Goal: Download file/media

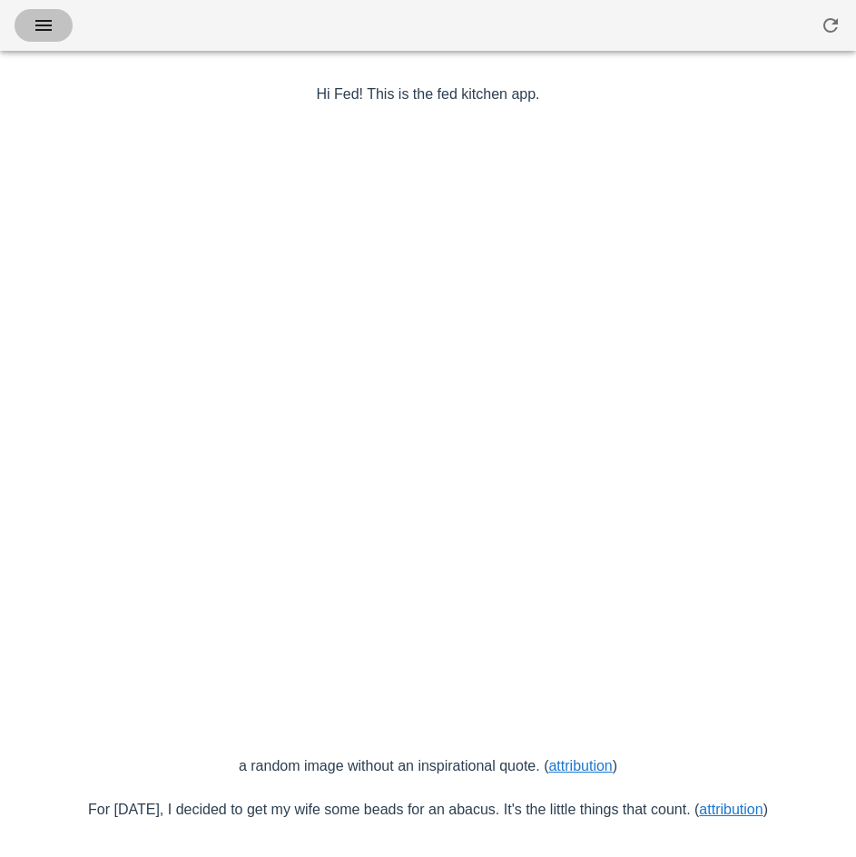
click at [50, 31] on icon "button" at bounding box center [44, 26] width 22 height 22
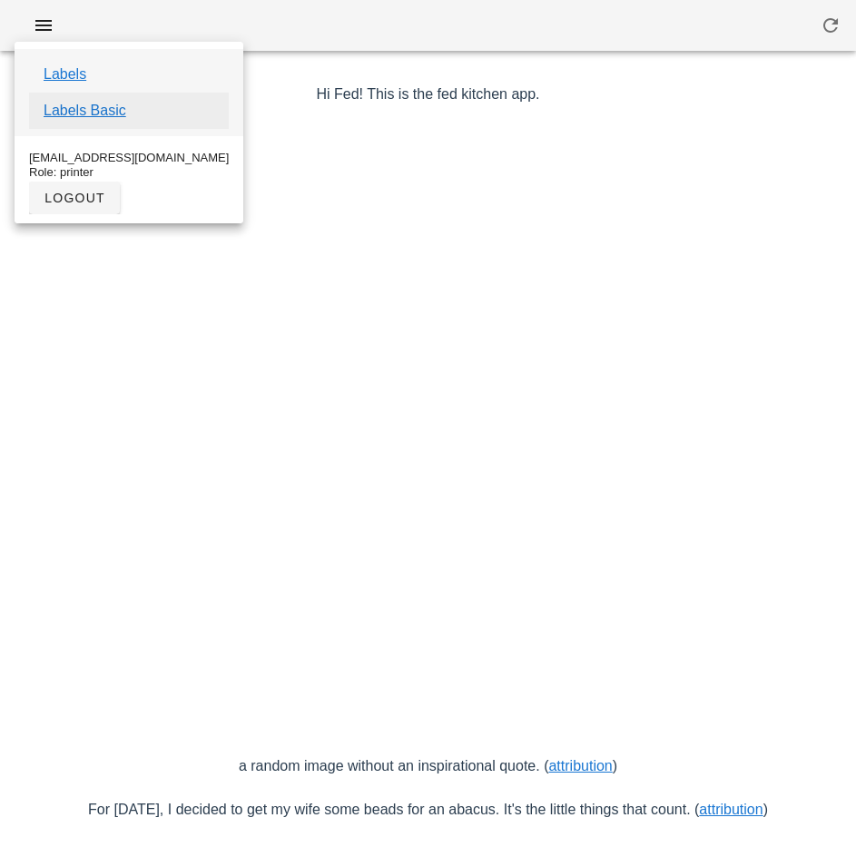
click at [112, 112] on link "Labels Basic" at bounding box center [85, 111] width 83 height 22
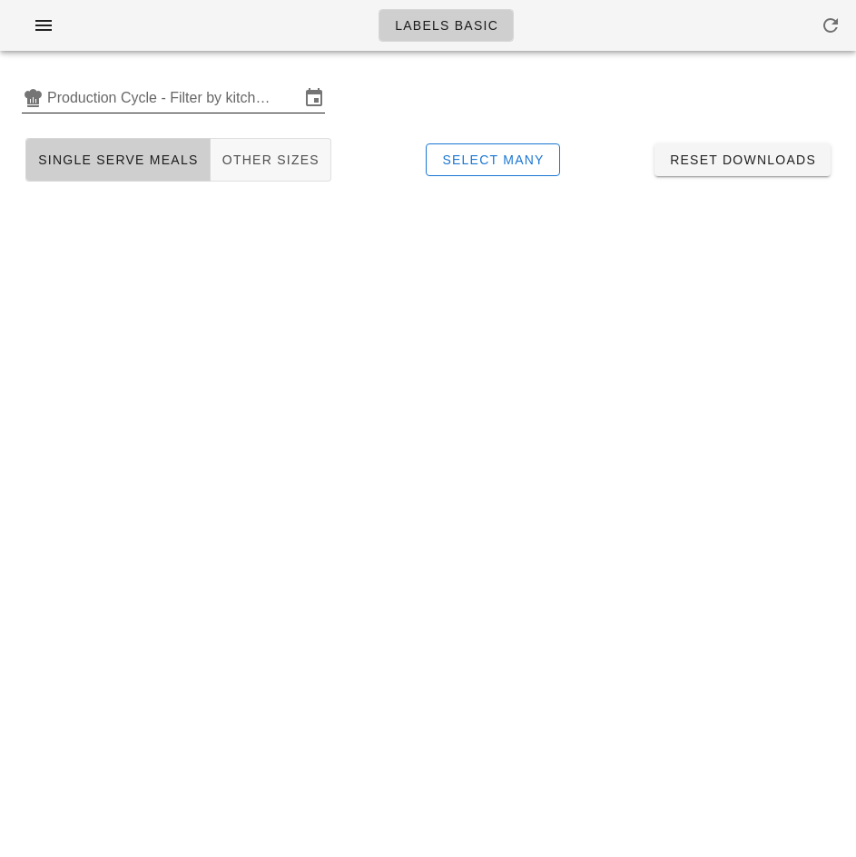
click at [162, 100] on input "Production Cycle - Filter by kitchen production schedules" at bounding box center [173, 97] width 252 height 29
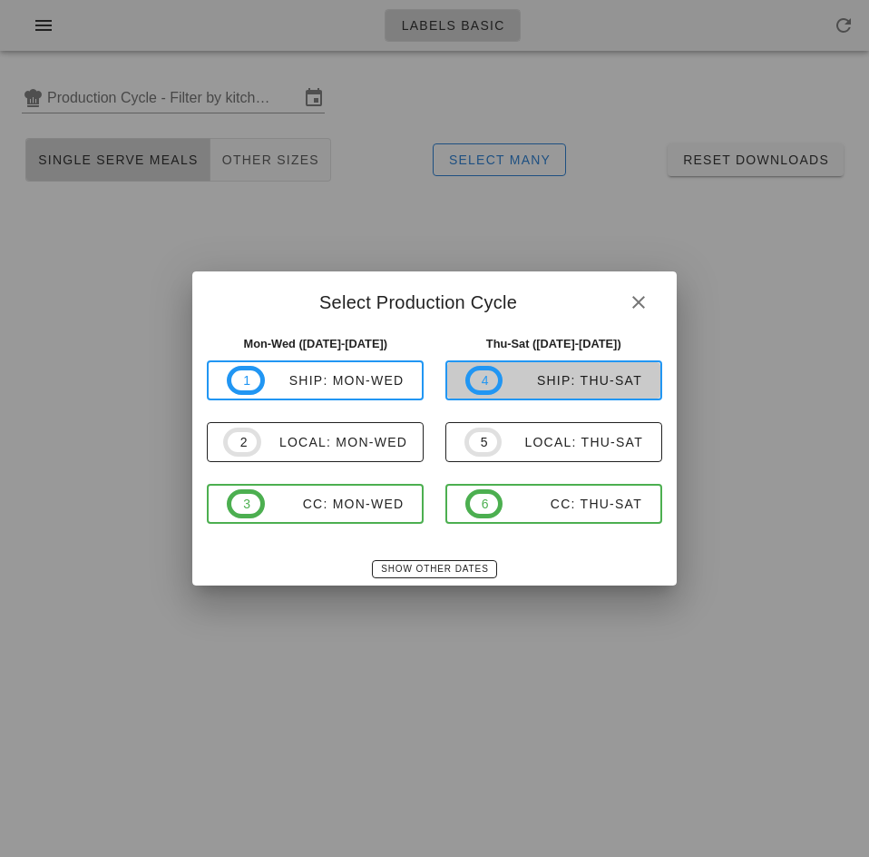
click at [565, 378] on div "ship: Thu-Sat" at bounding box center [573, 380] width 140 height 15
type input "ship: Thu-Sat ([DATE]-[DATE])"
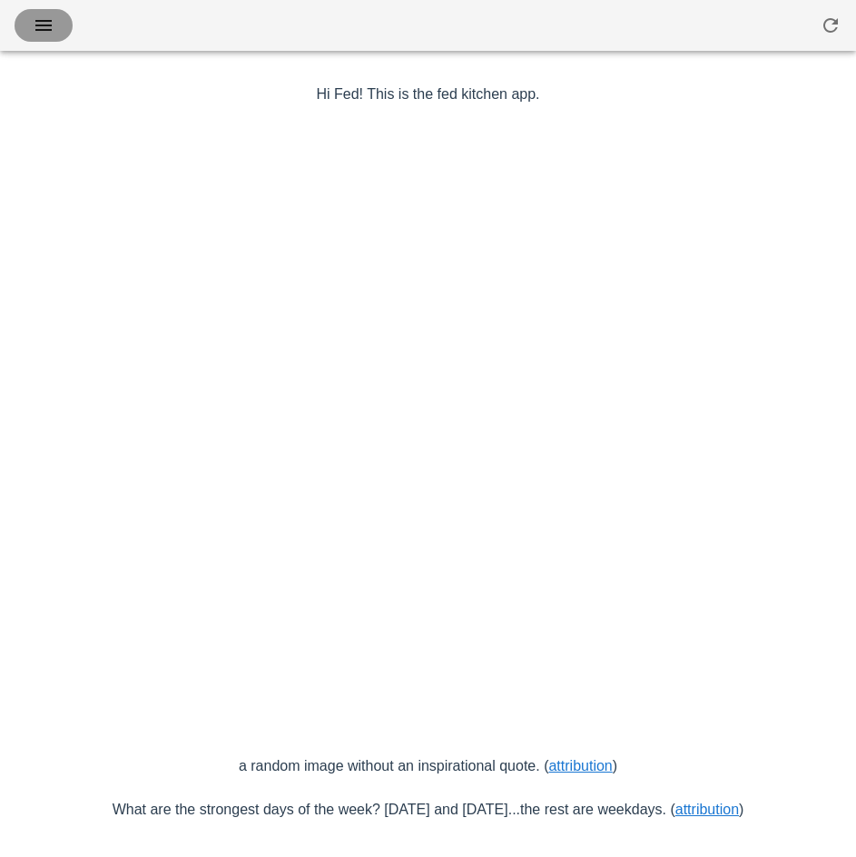
click at [54, 23] on span "button" at bounding box center [43, 26] width 29 height 22
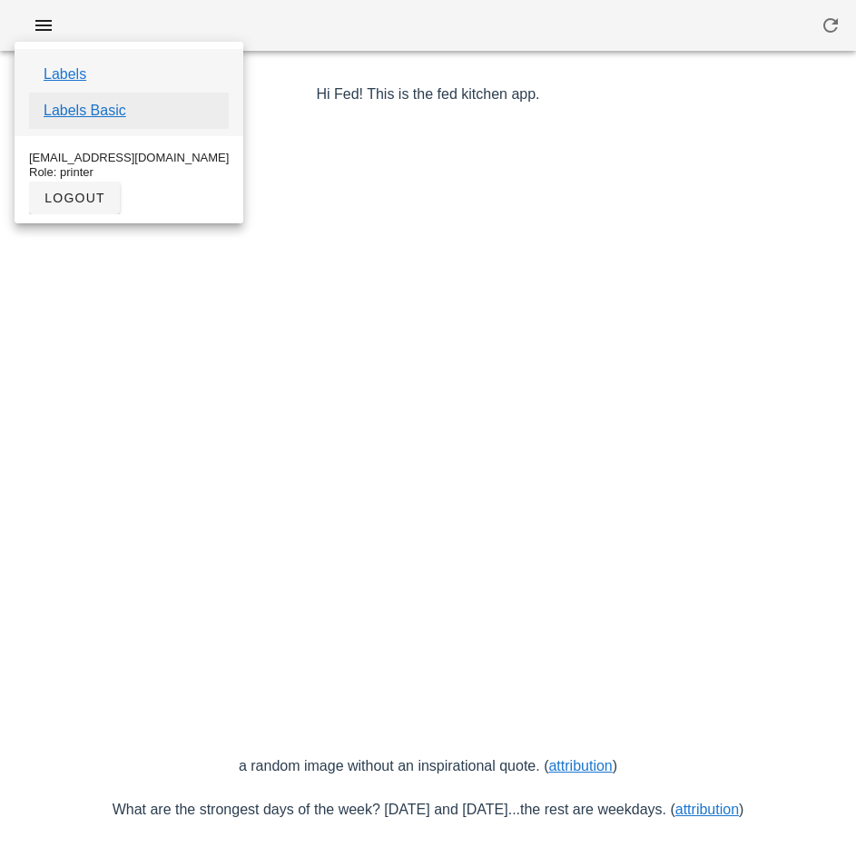
click at [123, 111] on link "Labels Basic" at bounding box center [85, 111] width 83 height 22
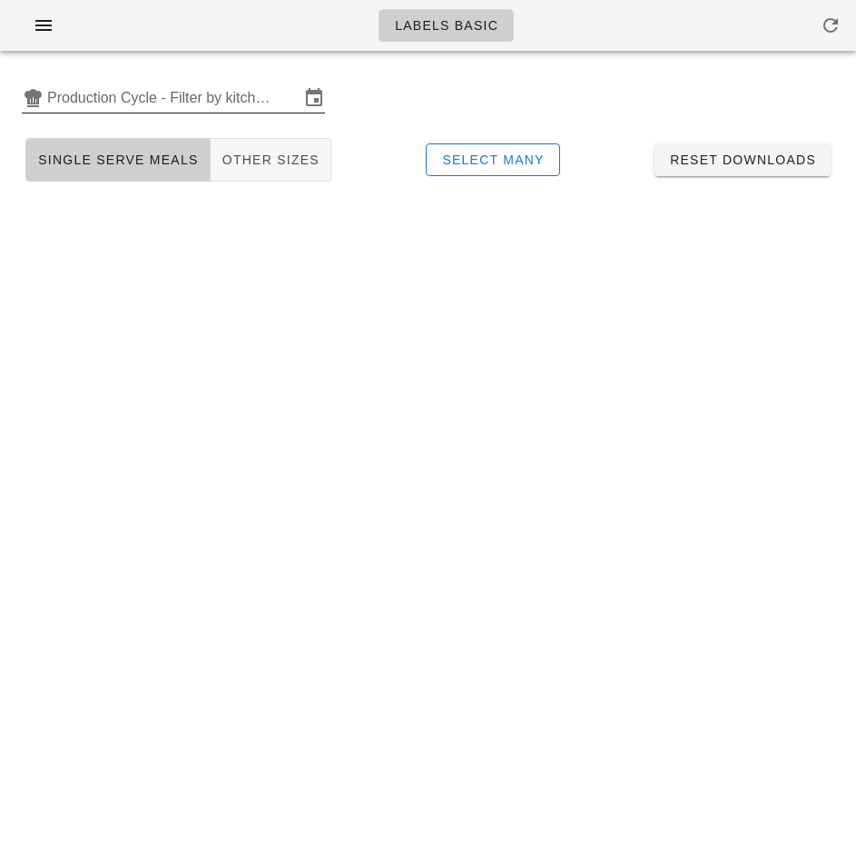
click at [172, 103] on input "Production Cycle - Filter by kitchen production schedules" at bounding box center [173, 97] width 252 height 29
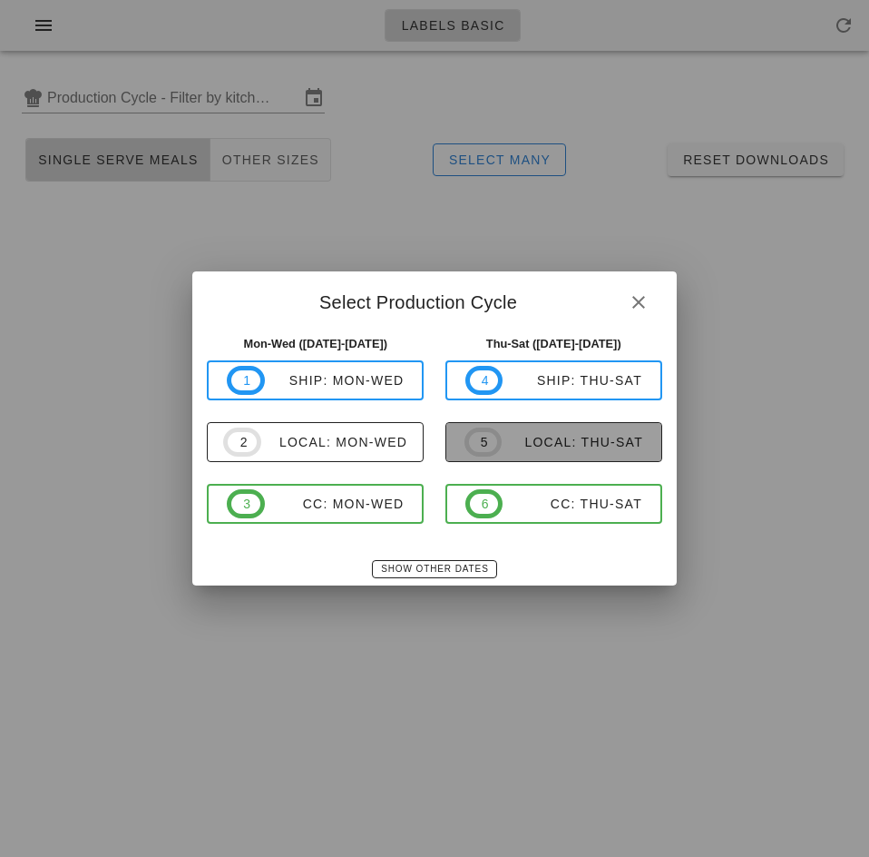
click at [573, 444] on div "local: Thu-Sat" at bounding box center [573, 442] width 142 height 15
type input "local: Thu-Sat (Sep 18-Sep 20)"
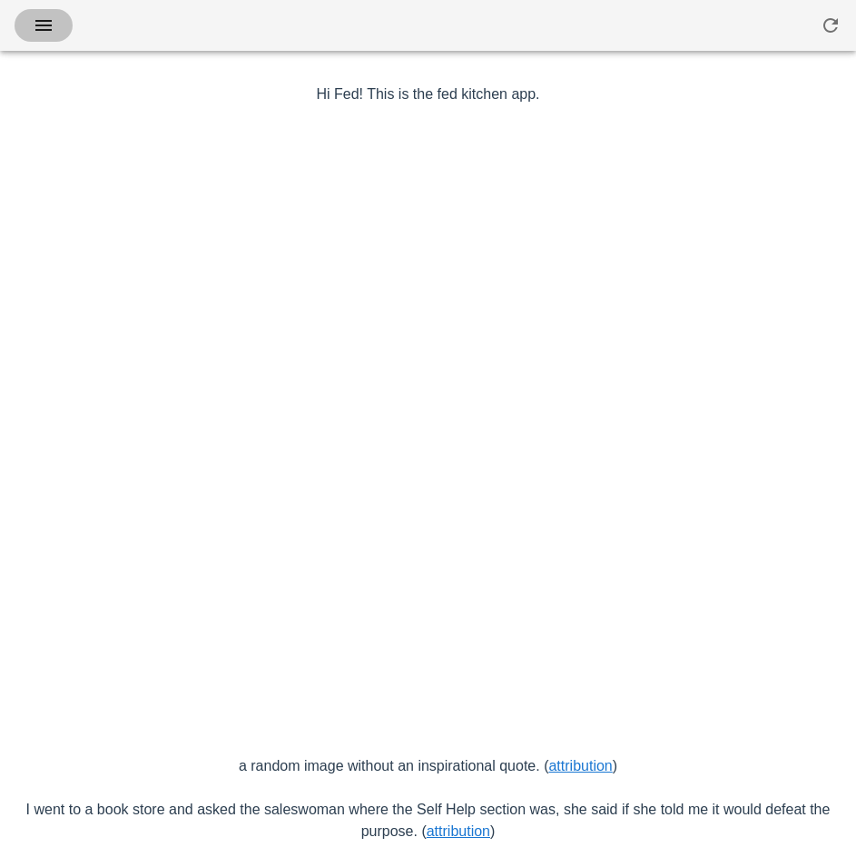
click at [49, 36] on button "button" at bounding box center [44, 25] width 58 height 33
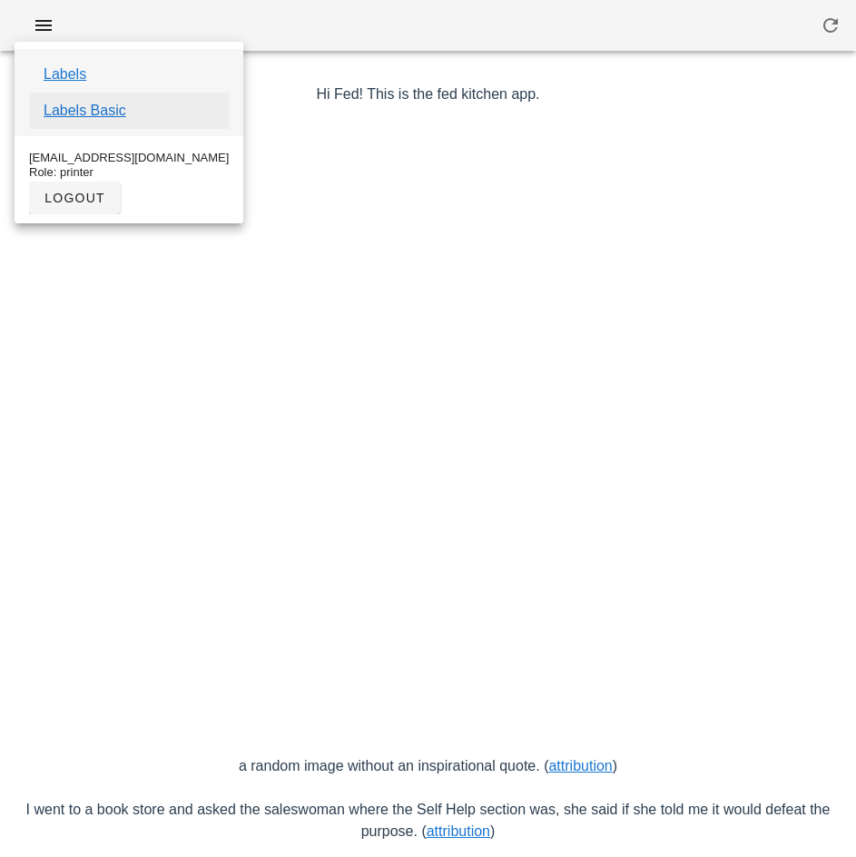
click at [110, 111] on link "Labels Basic" at bounding box center [85, 111] width 83 height 22
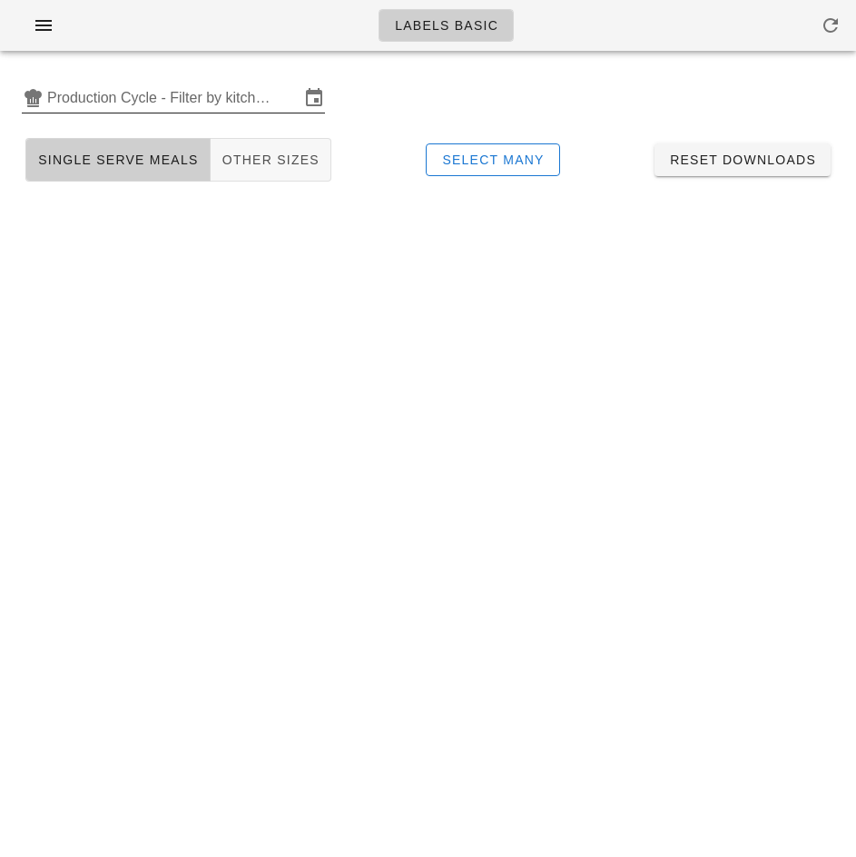
click at [152, 101] on input "Production Cycle - Filter by kitchen production schedules" at bounding box center [173, 97] width 252 height 29
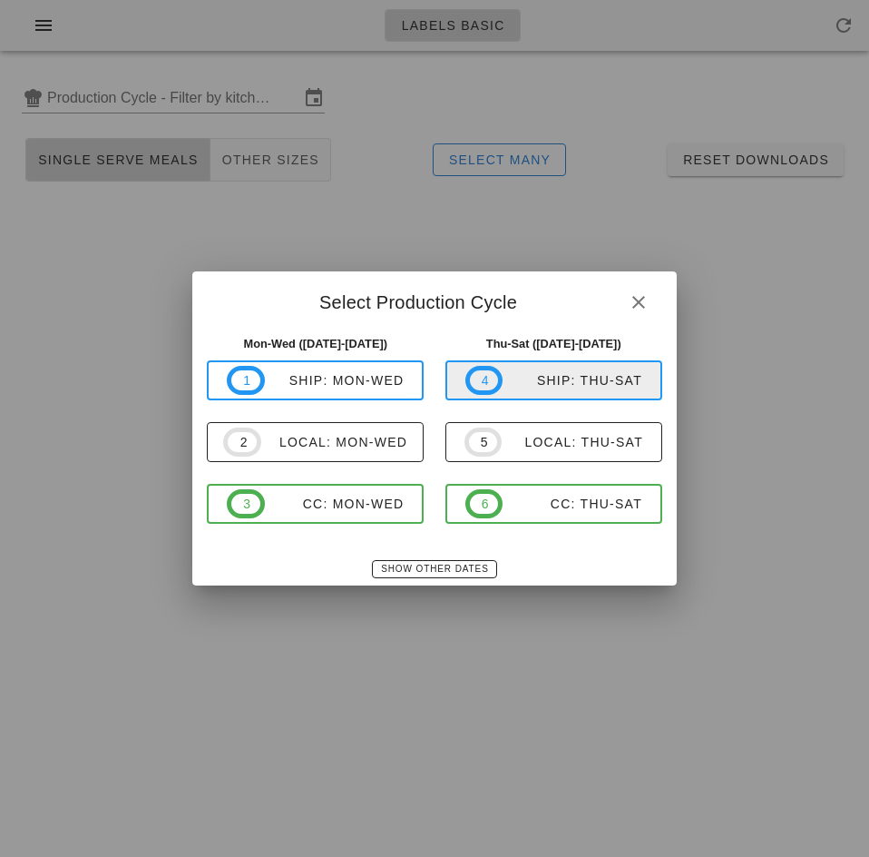
click at [563, 379] on div "ship: Thu-Sat" at bounding box center [573, 380] width 140 height 15
type input "ship: Thu-Sat ([DATE]-[DATE])"
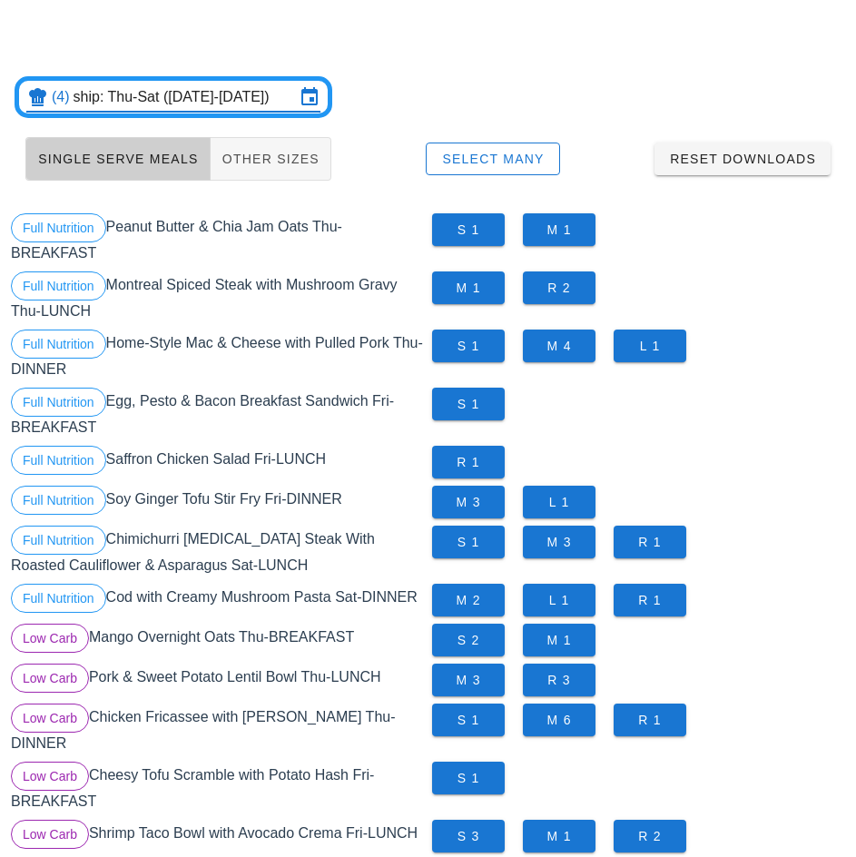
scroll to position [2, 0]
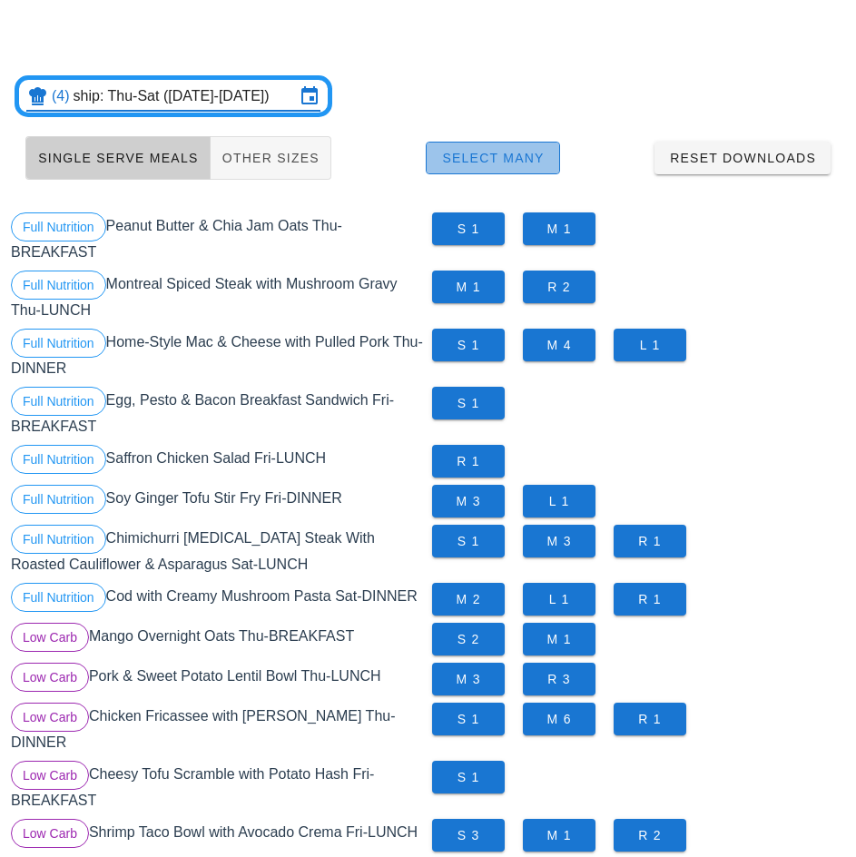
click at [510, 152] on span "Select Many" at bounding box center [492, 158] width 103 height 15
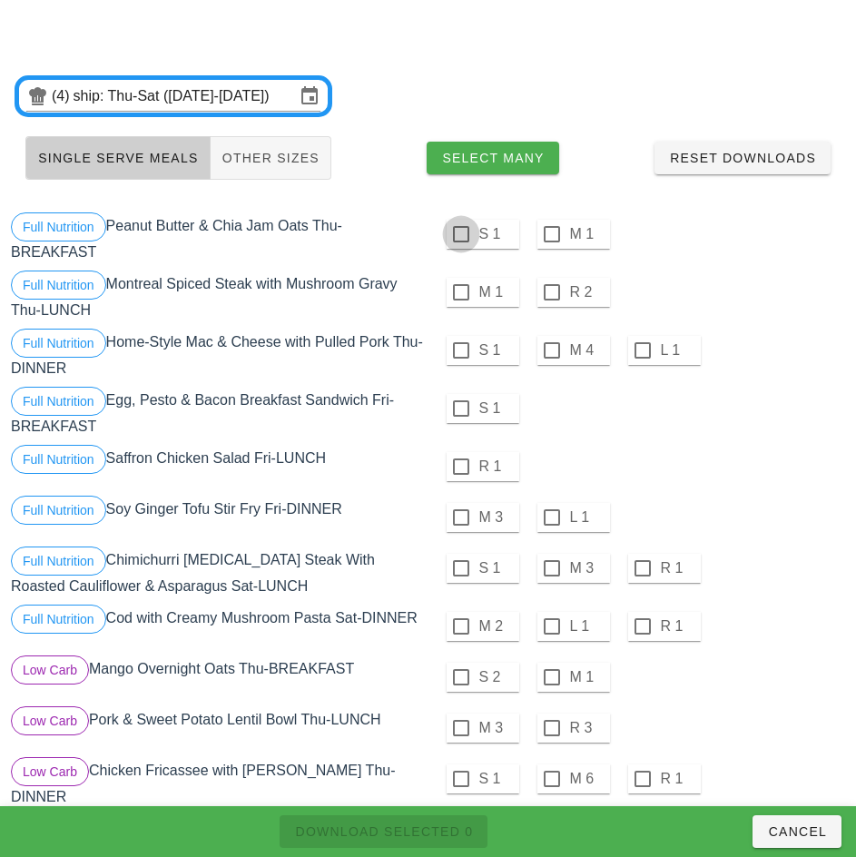
click at [460, 234] on div at bounding box center [461, 234] width 31 height 31
checkbox input "true"
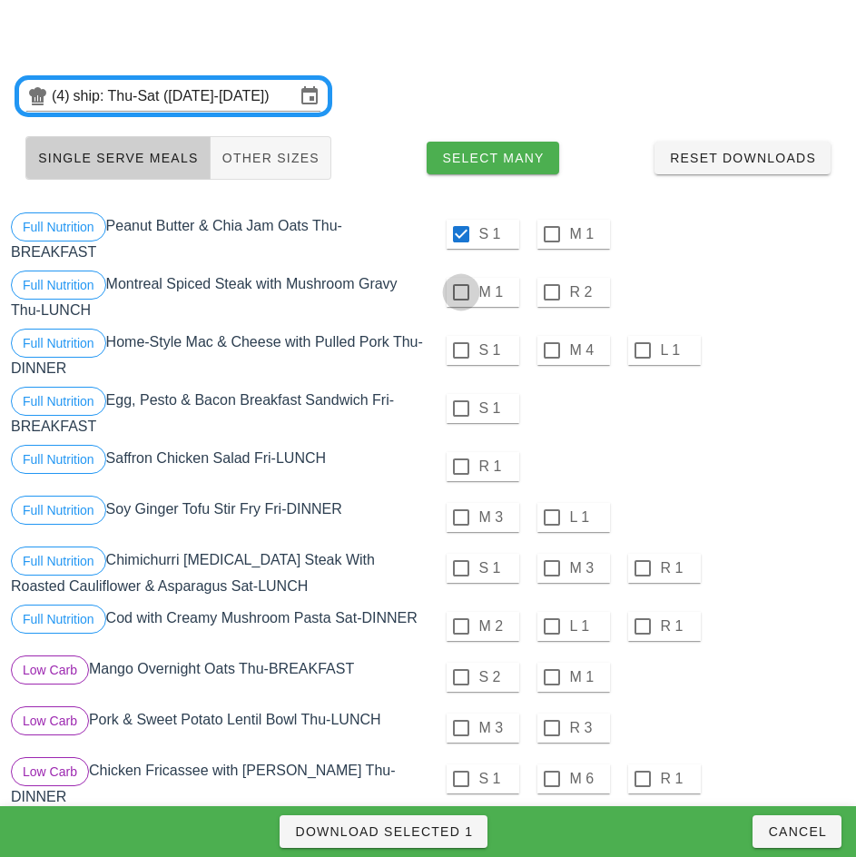
click at [459, 291] on div at bounding box center [461, 292] width 31 height 31
checkbox input "true"
click at [462, 353] on div at bounding box center [461, 350] width 31 height 31
checkbox input "true"
click at [460, 408] on div at bounding box center [461, 408] width 31 height 31
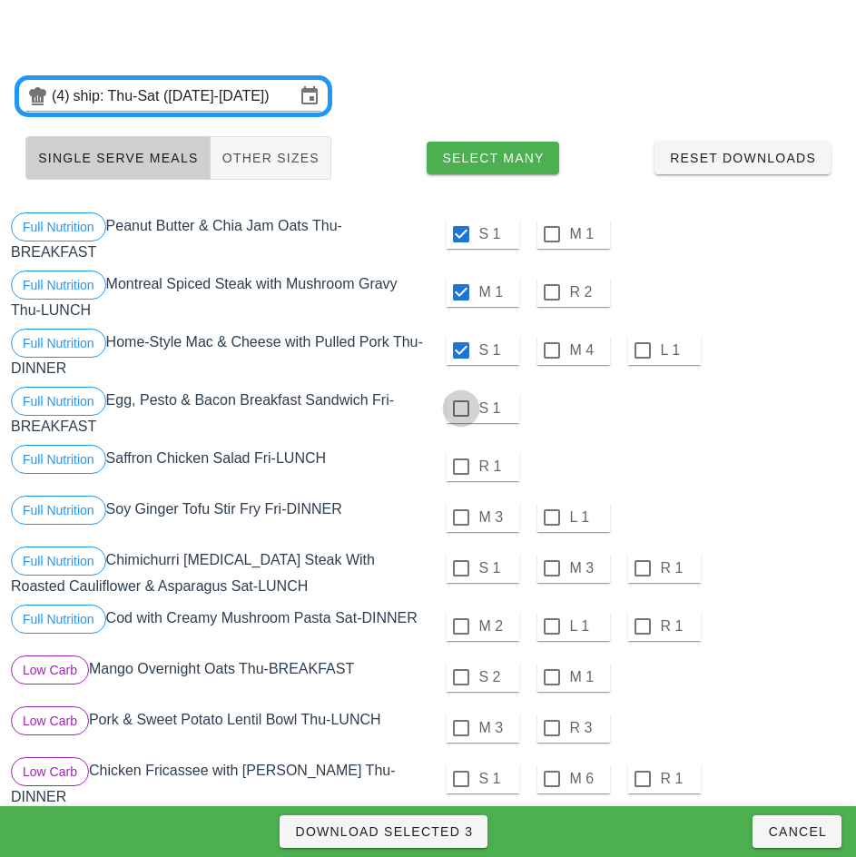
checkbox input "true"
click at [462, 465] on div at bounding box center [461, 466] width 31 height 31
checkbox input "true"
click at [460, 517] on div at bounding box center [461, 517] width 31 height 31
checkbox input "true"
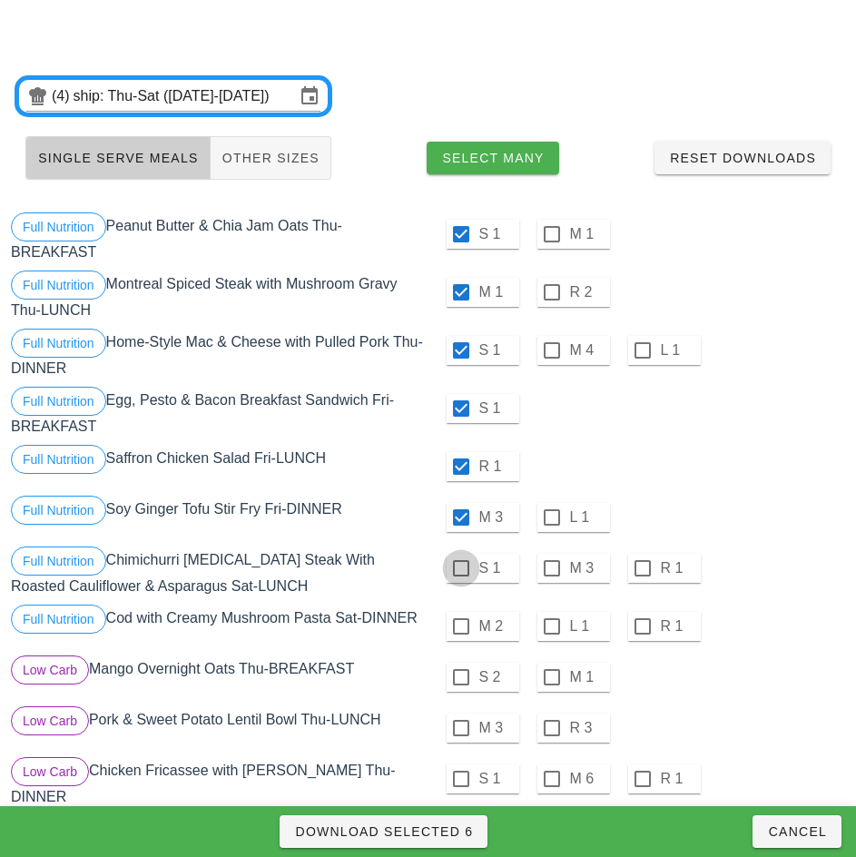
click at [460, 568] on div at bounding box center [461, 568] width 31 height 31
checkbox input "true"
click at [460, 626] on div at bounding box center [461, 626] width 31 height 31
checkbox input "true"
click at [461, 677] on div at bounding box center [461, 677] width 31 height 31
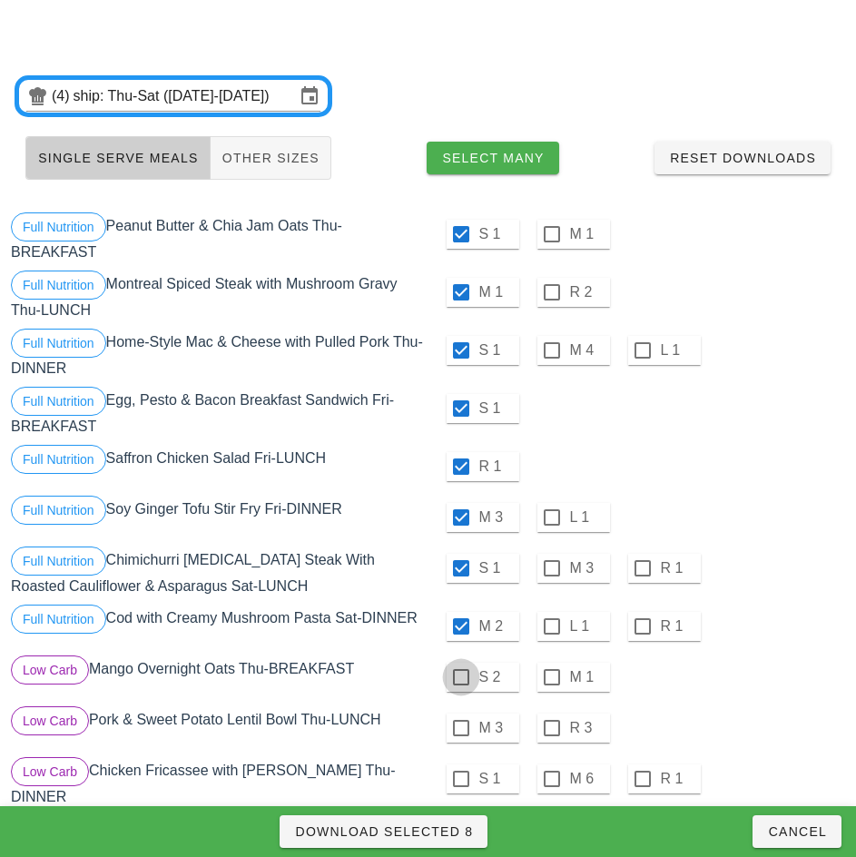
checkbox input "true"
click at [460, 728] on div at bounding box center [461, 727] width 31 height 31
checkbox input "true"
click at [460, 779] on div at bounding box center [461, 778] width 31 height 31
checkbox input "true"
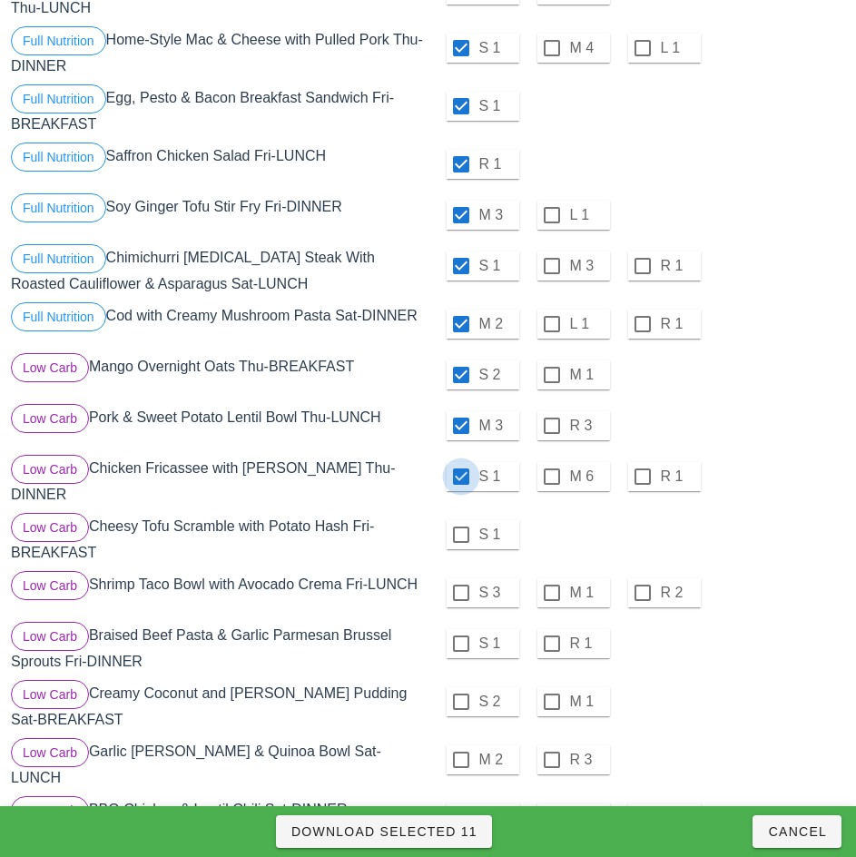
scroll to position [308, 0]
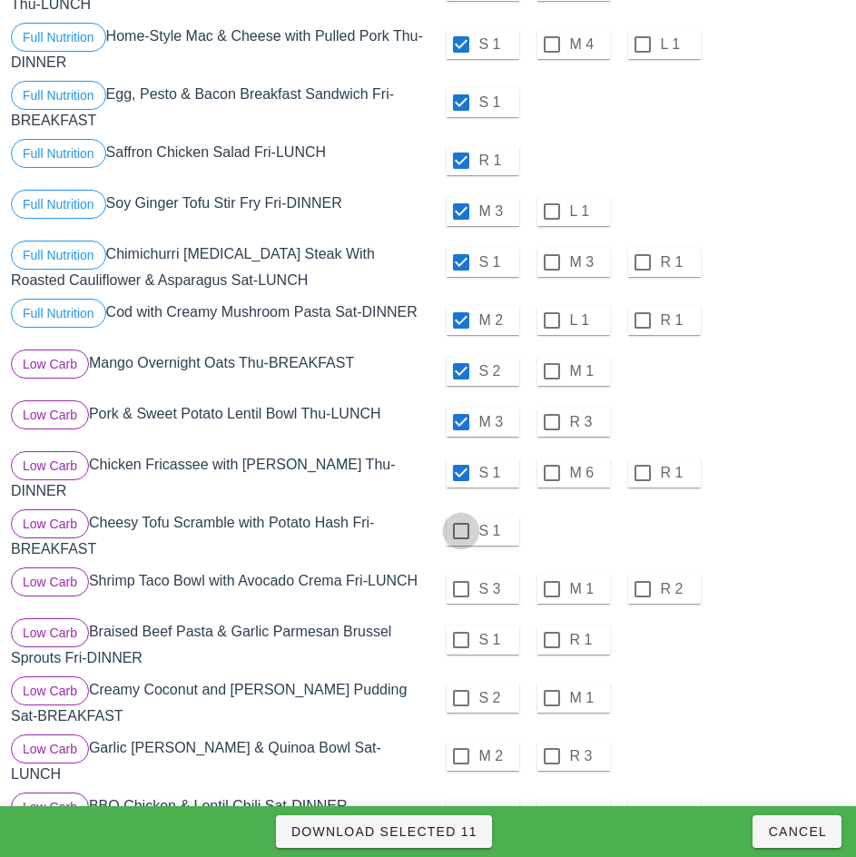
click at [458, 520] on div at bounding box center [461, 530] width 31 height 31
checkbox input "true"
click at [460, 582] on div at bounding box center [461, 589] width 31 height 31
checkbox input "true"
click at [460, 633] on div at bounding box center [461, 639] width 31 height 31
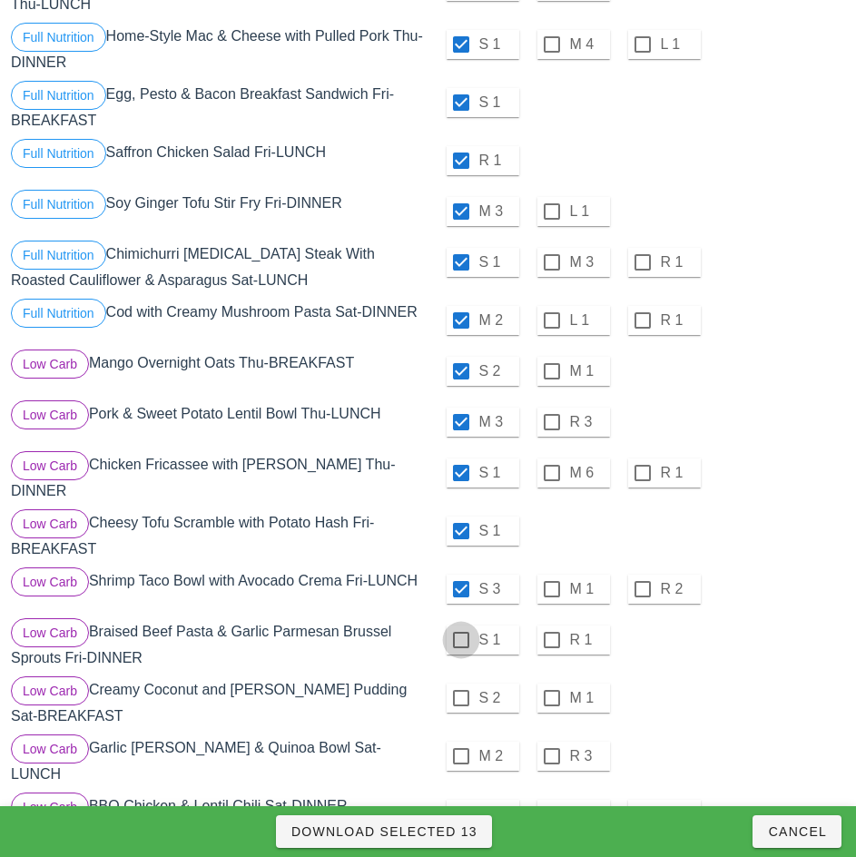
checkbox input "true"
click at [460, 691] on div at bounding box center [461, 697] width 31 height 31
checkbox input "true"
click at [460, 749] on div at bounding box center [461, 756] width 31 height 31
checkbox input "true"
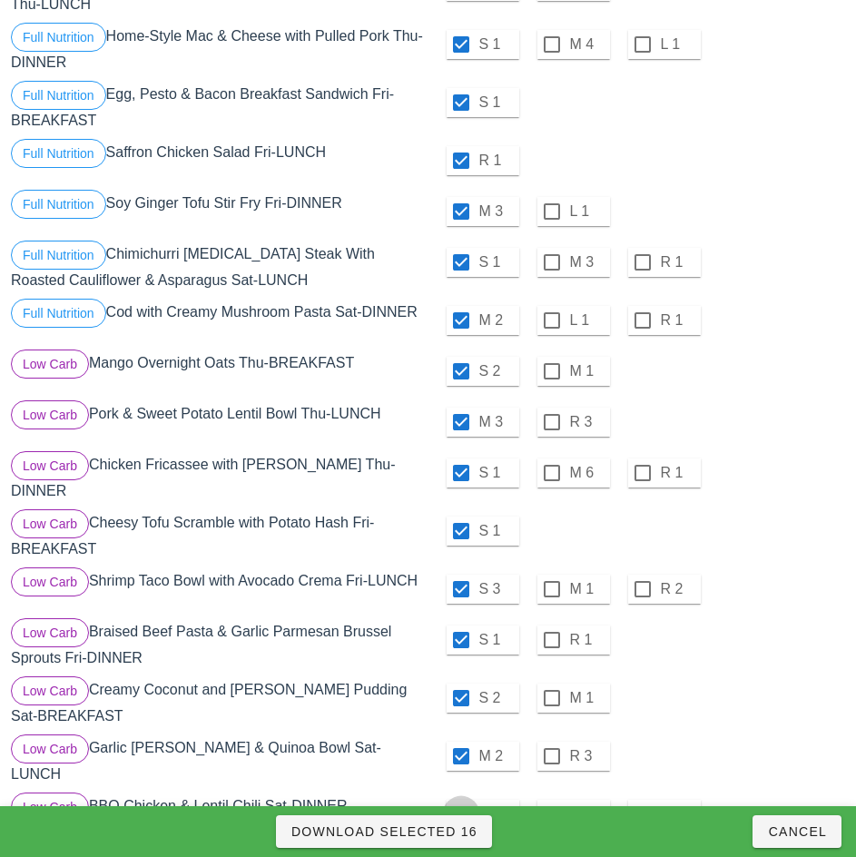
click at [460, 799] on div at bounding box center [461, 814] width 31 height 31
checkbox input "true"
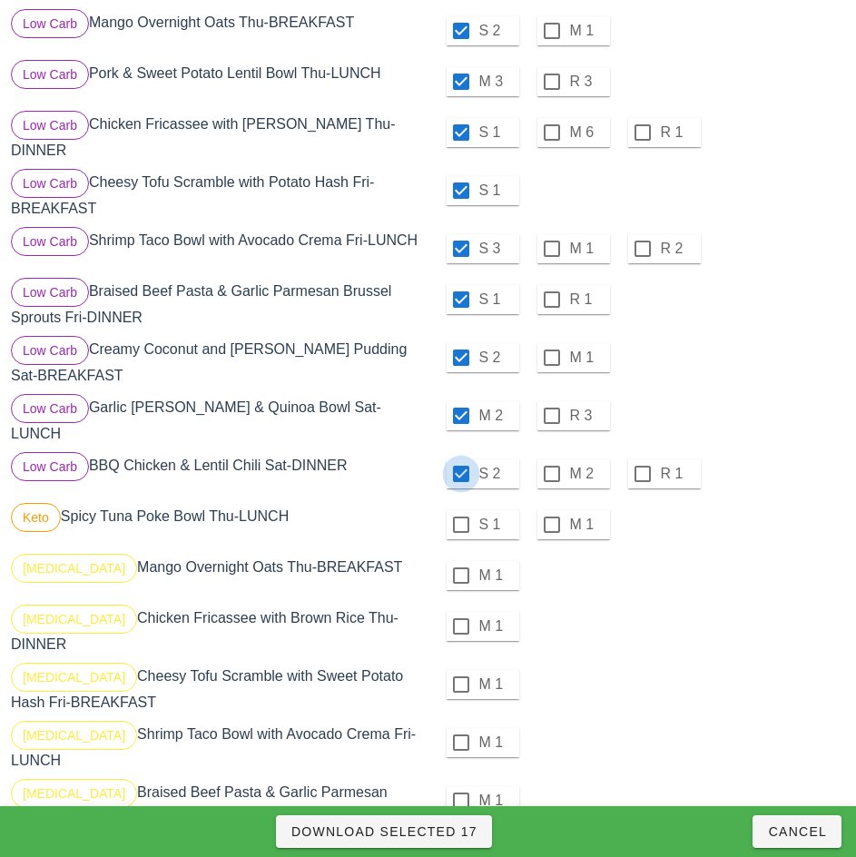
scroll to position [652, 0]
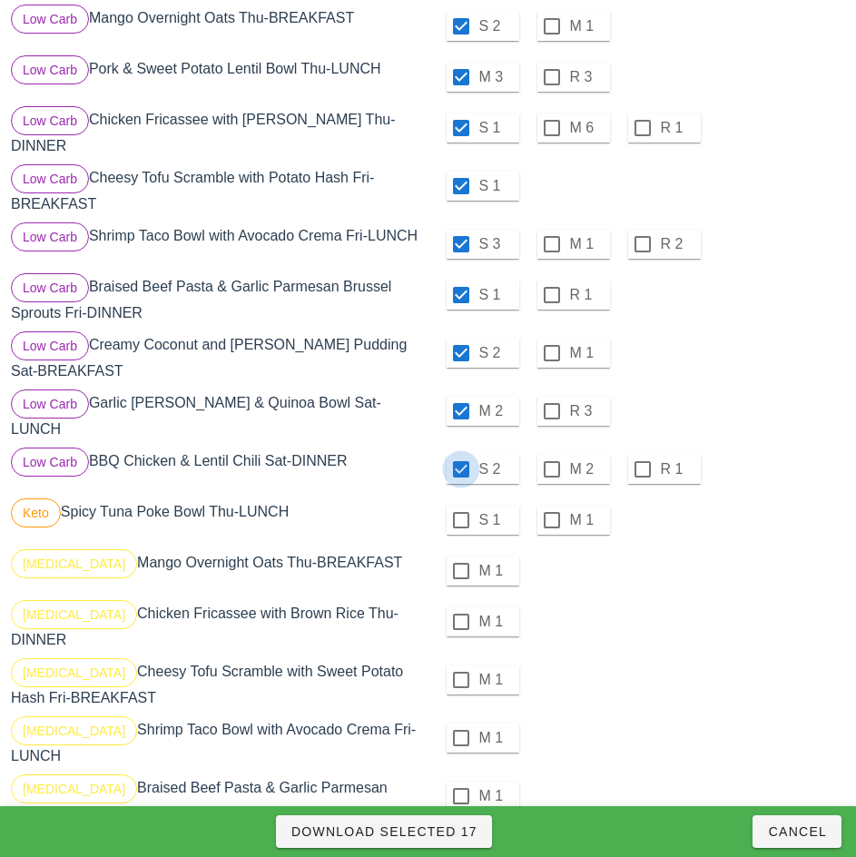
click at [460, 505] on div at bounding box center [461, 520] width 31 height 31
checkbox input "true"
click at [460, 556] on div at bounding box center [461, 570] width 31 height 31
checkbox input "true"
click at [460, 607] on div at bounding box center [461, 621] width 31 height 31
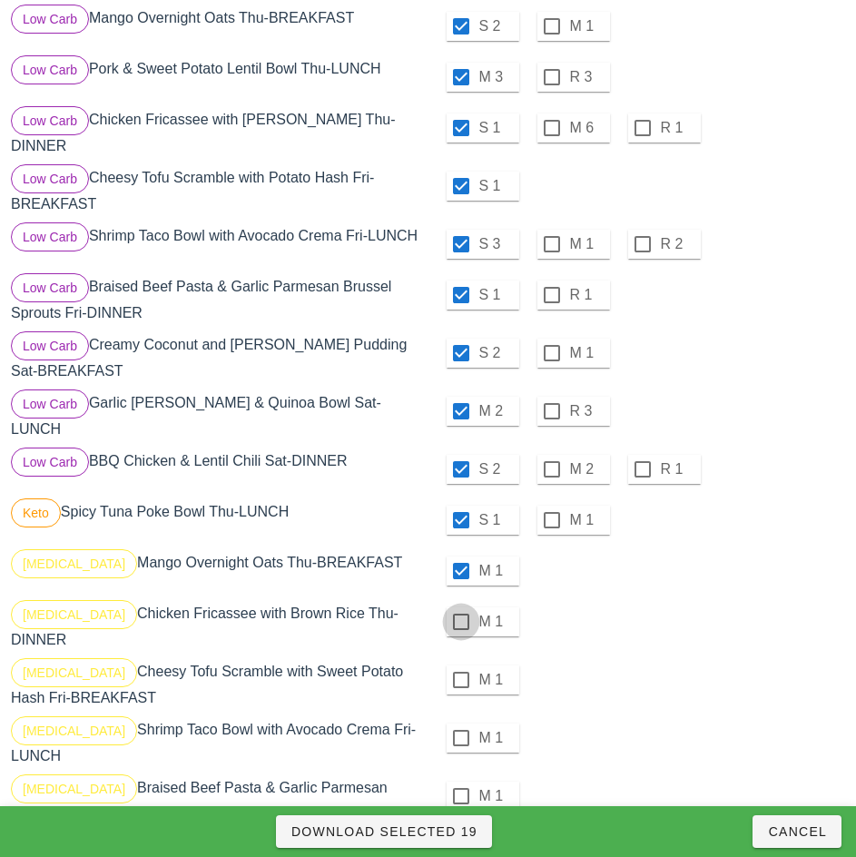
checkbox input "true"
click at [460, 664] on div at bounding box center [461, 679] width 31 height 31
checkbox input "true"
click at [460, 722] on div at bounding box center [461, 737] width 31 height 31
checkbox input "true"
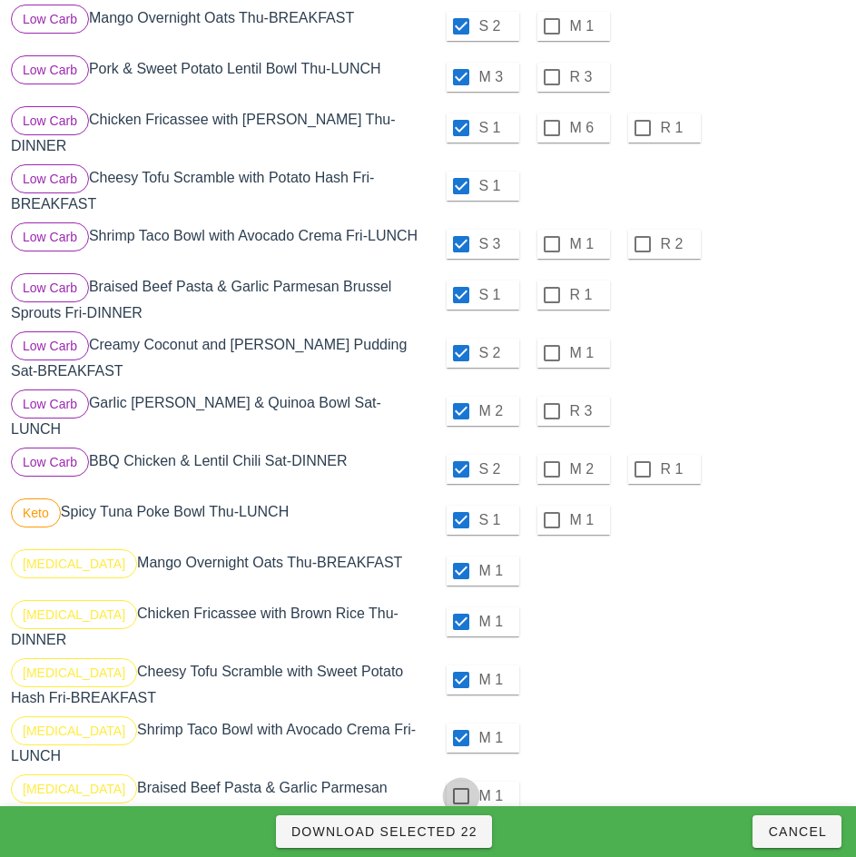
click at [460, 780] on div at bounding box center [461, 795] width 31 height 31
checkbox input "true"
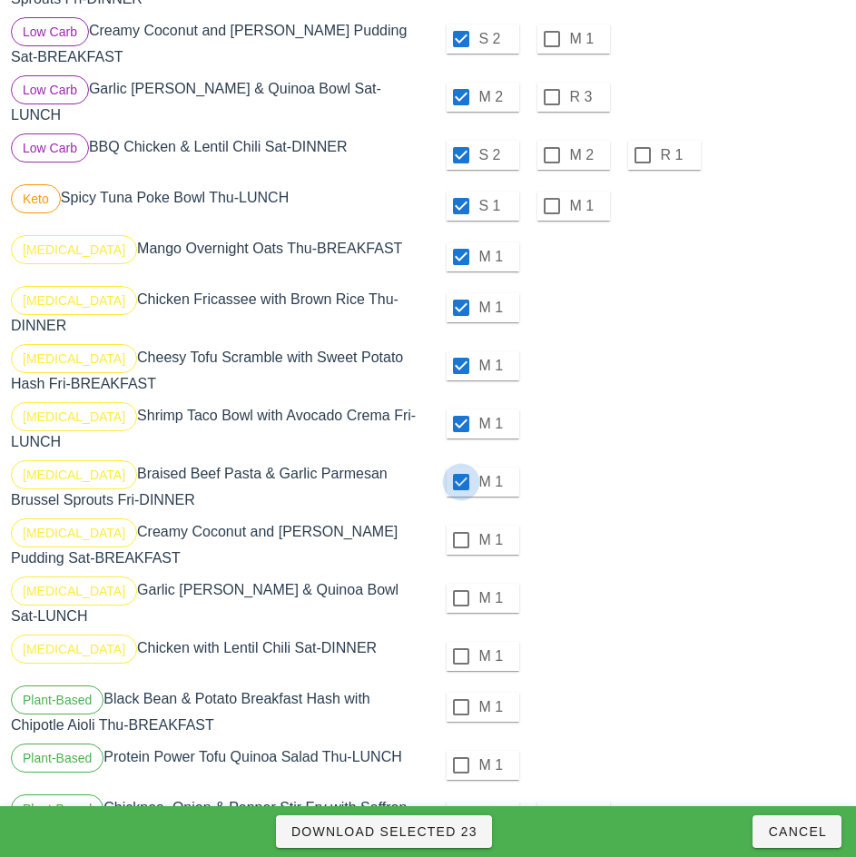
scroll to position [1005, 0]
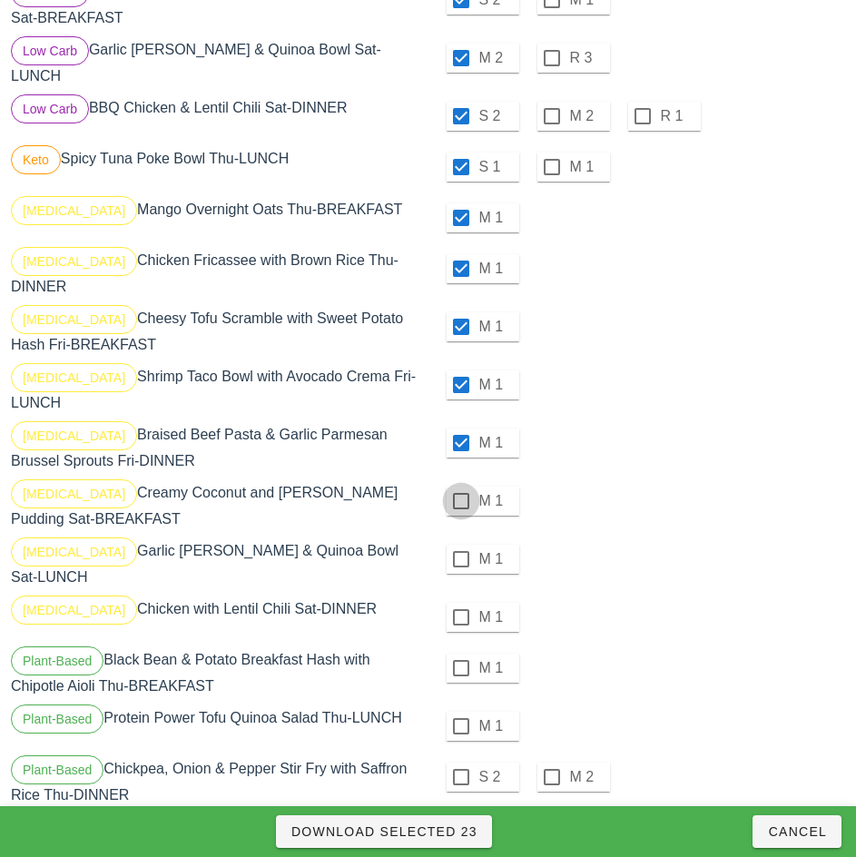
click at [460, 486] on div at bounding box center [461, 501] width 31 height 31
checkbox input "true"
click at [460, 544] on div at bounding box center [461, 559] width 31 height 31
checkbox input "true"
click at [460, 602] on div at bounding box center [461, 617] width 31 height 31
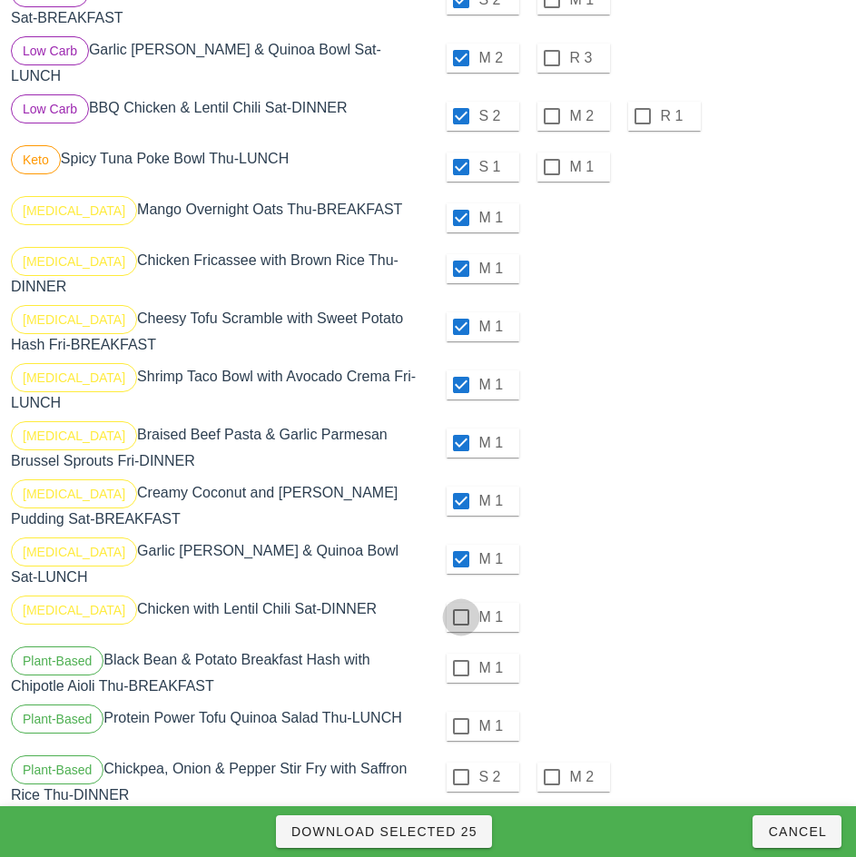
checkbox input "true"
click at [461, 652] on div at bounding box center [461, 667] width 31 height 31
checkbox input "true"
click at [460, 711] on div at bounding box center [461, 726] width 31 height 31
checkbox input "true"
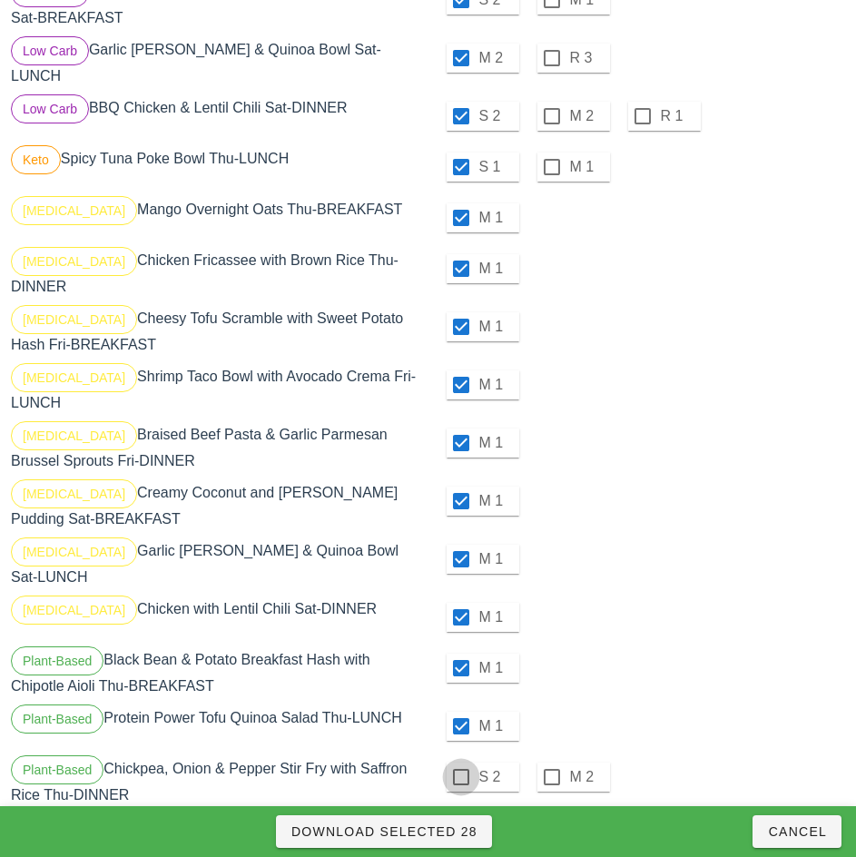
click at [460, 761] on div at bounding box center [461, 776] width 31 height 31
checkbox input "true"
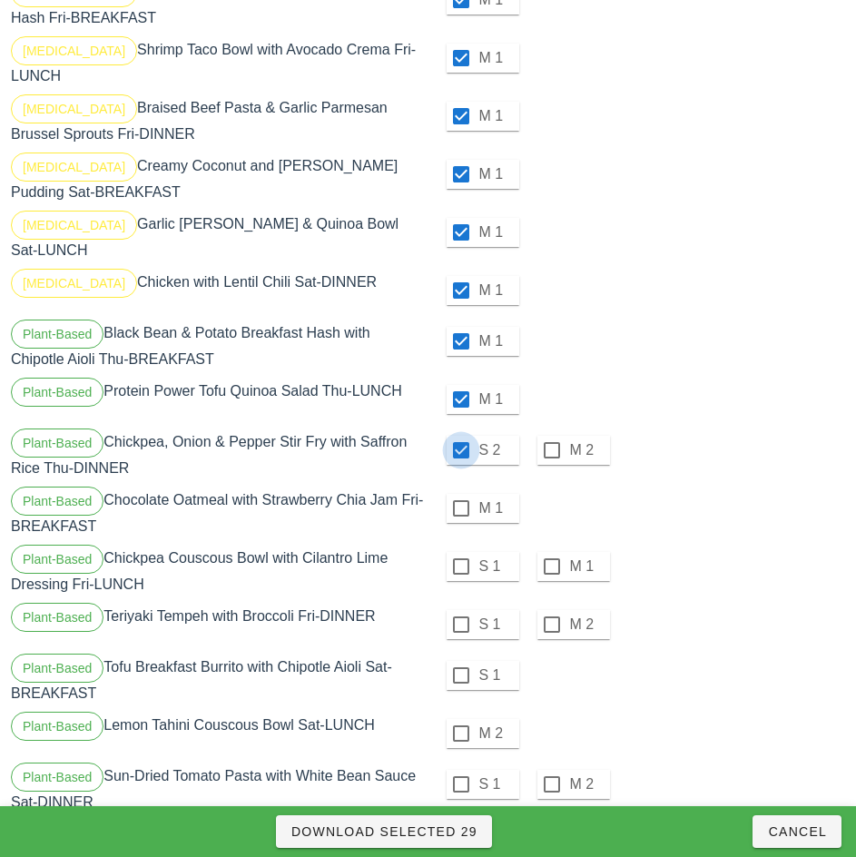
scroll to position [1333, 0]
click at [460, 492] on div at bounding box center [461, 507] width 31 height 31
checkbox input "true"
click at [460, 550] on div at bounding box center [461, 565] width 31 height 31
checkbox input "true"
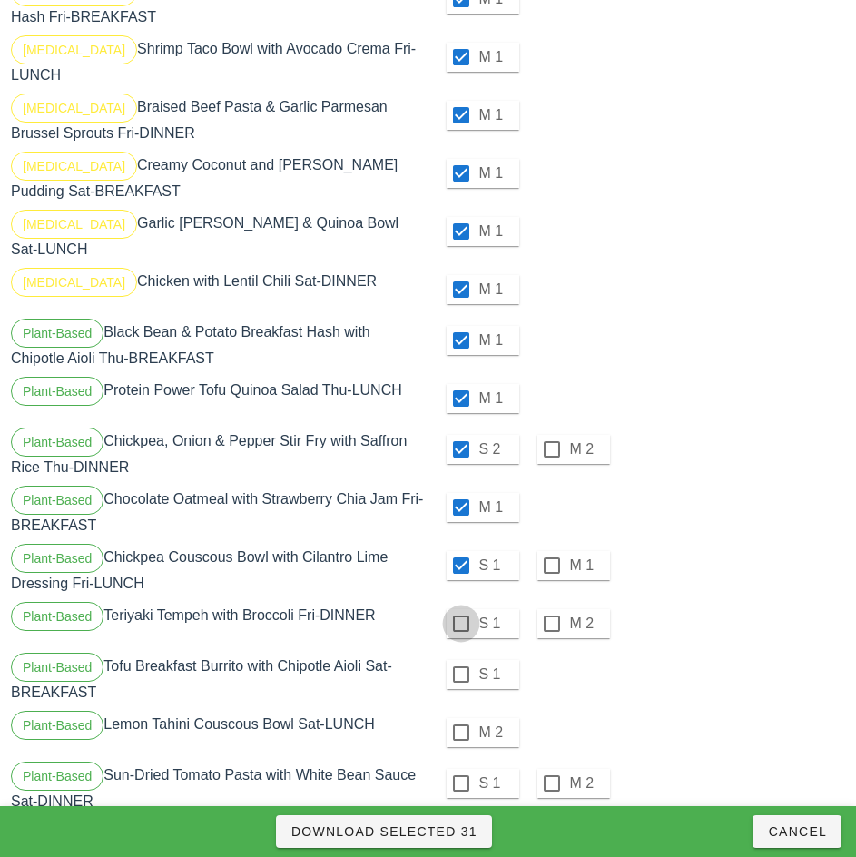
click at [460, 608] on div at bounding box center [461, 623] width 31 height 31
checkbox input "true"
click at [460, 659] on div at bounding box center [461, 674] width 31 height 31
checkbox input "true"
click at [460, 717] on div at bounding box center [461, 732] width 31 height 31
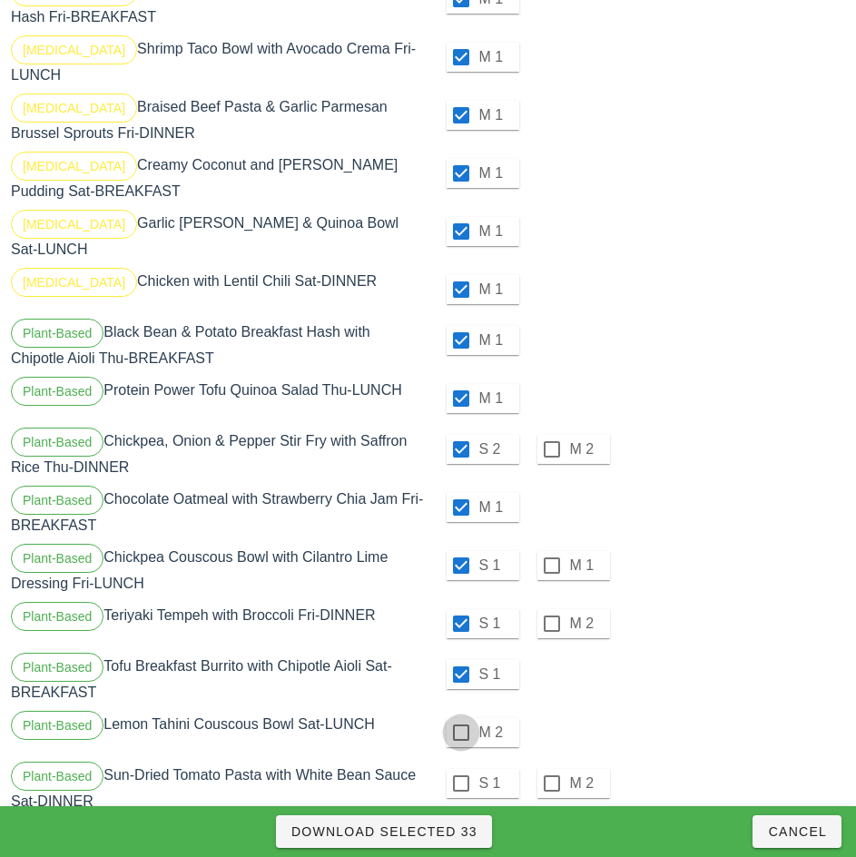
checkbox input "true"
click at [460, 768] on div at bounding box center [461, 783] width 31 height 31
checkbox input "true"
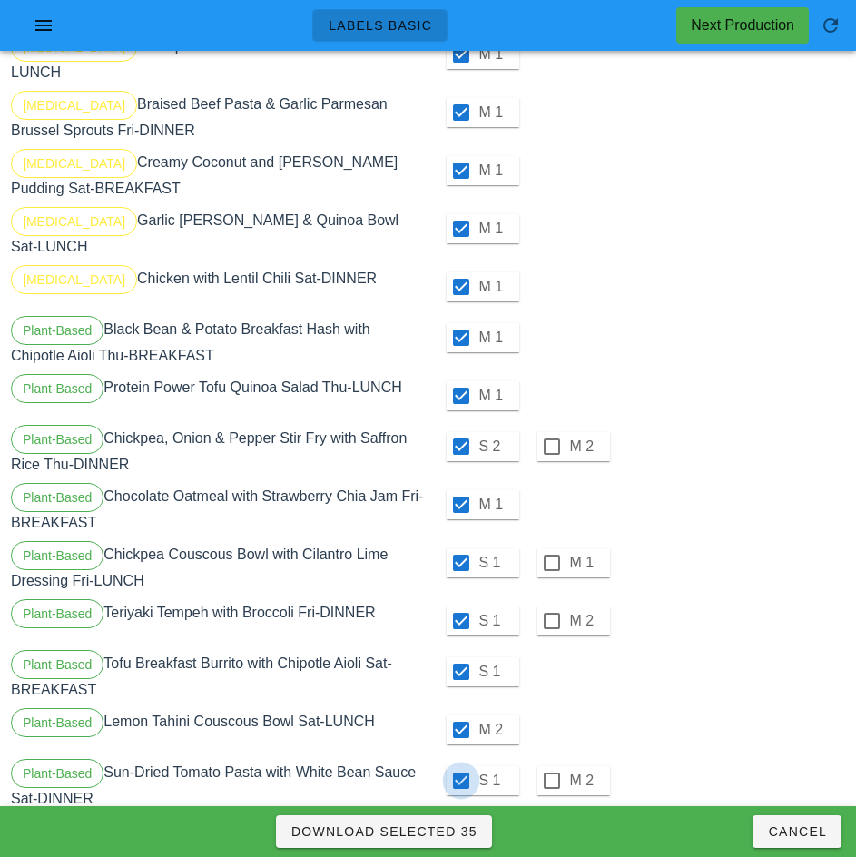
scroll to position [1335, 0]
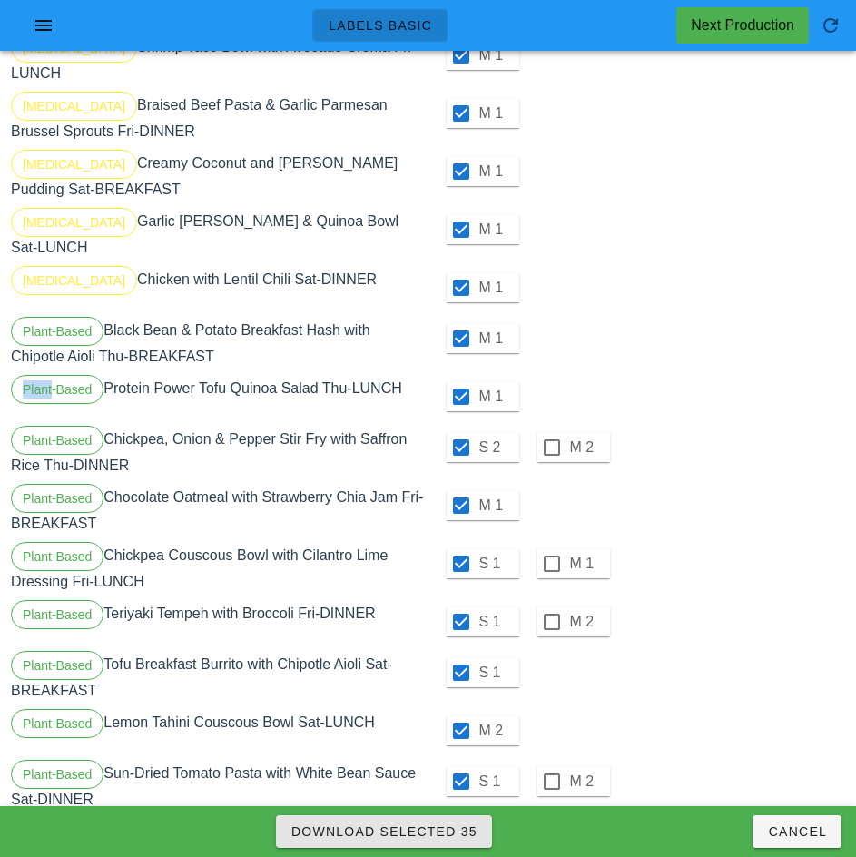
click at [450, 825] on span "Download Selected 35" at bounding box center [383, 831] width 187 height 15
checkbox input "false"
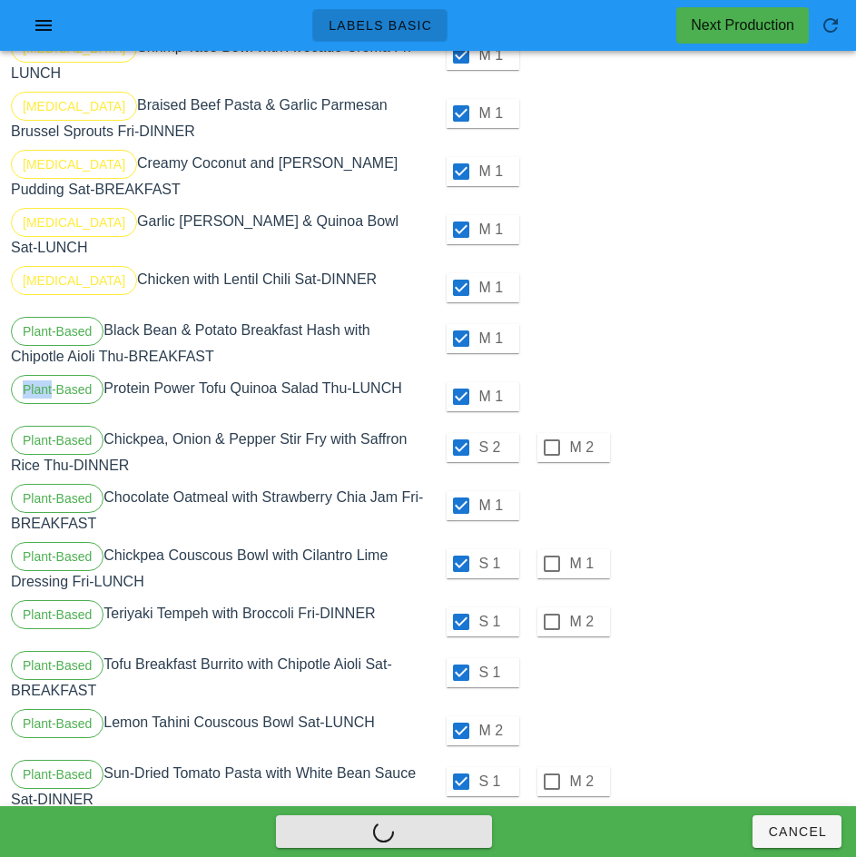
checkbox input "false"
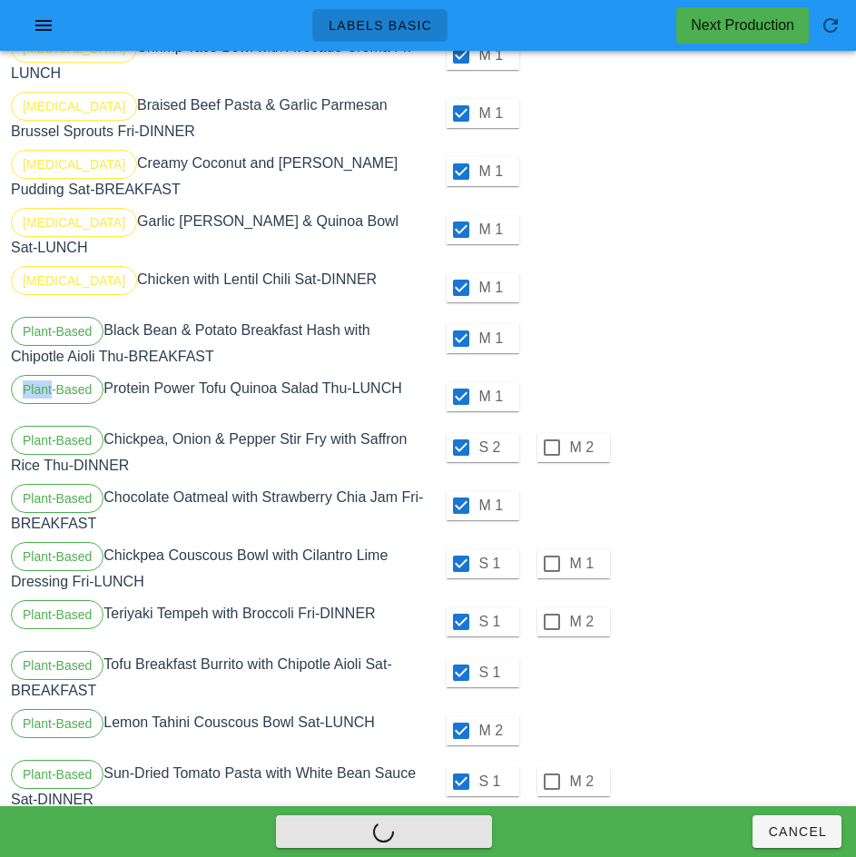
checkbox input "false"
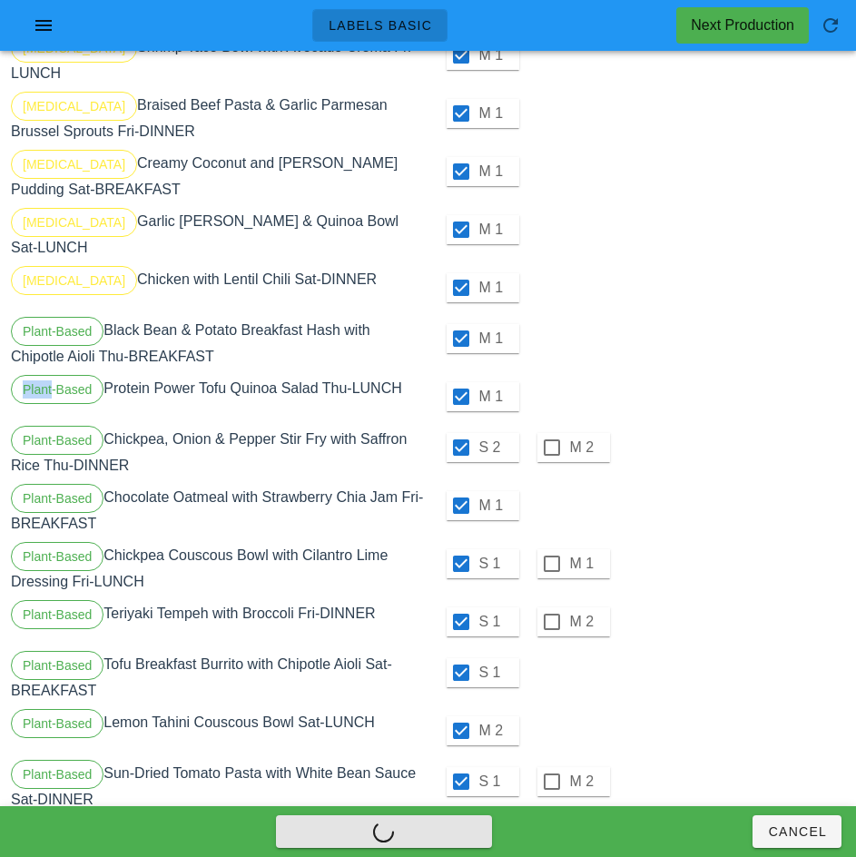
checkbox input "false"
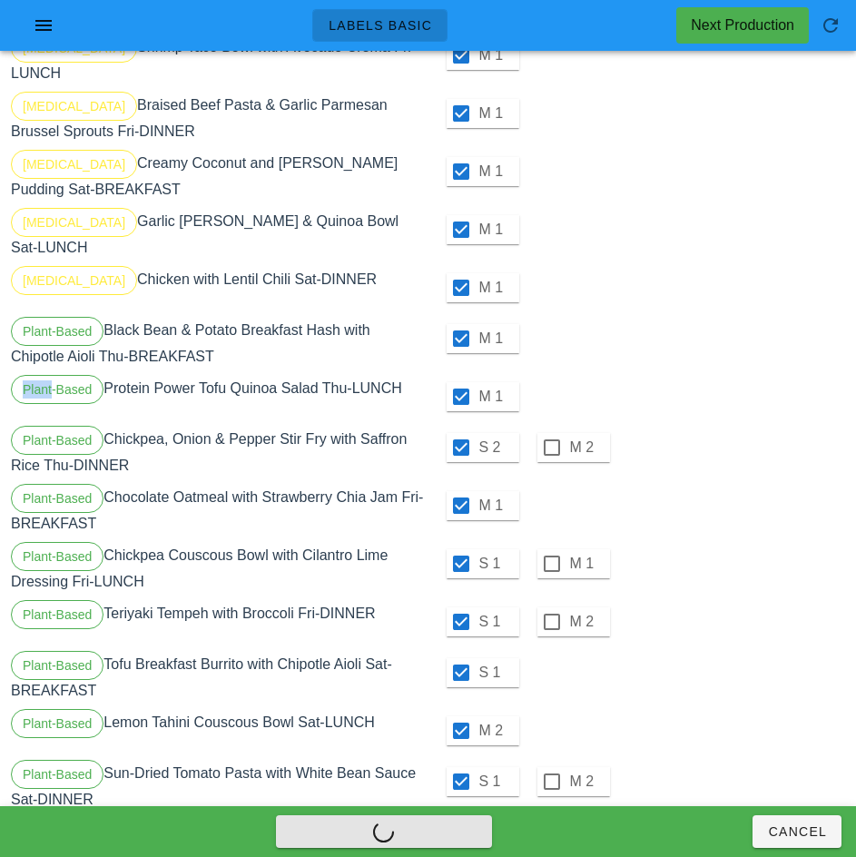
checkbox input "false"
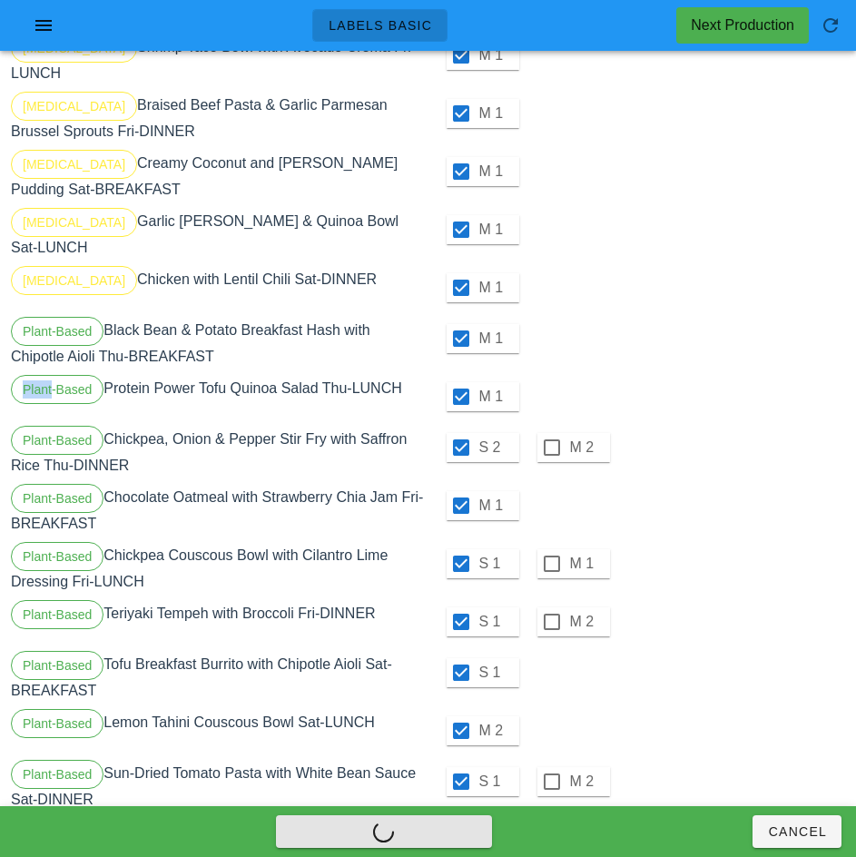
checkbox input "false"
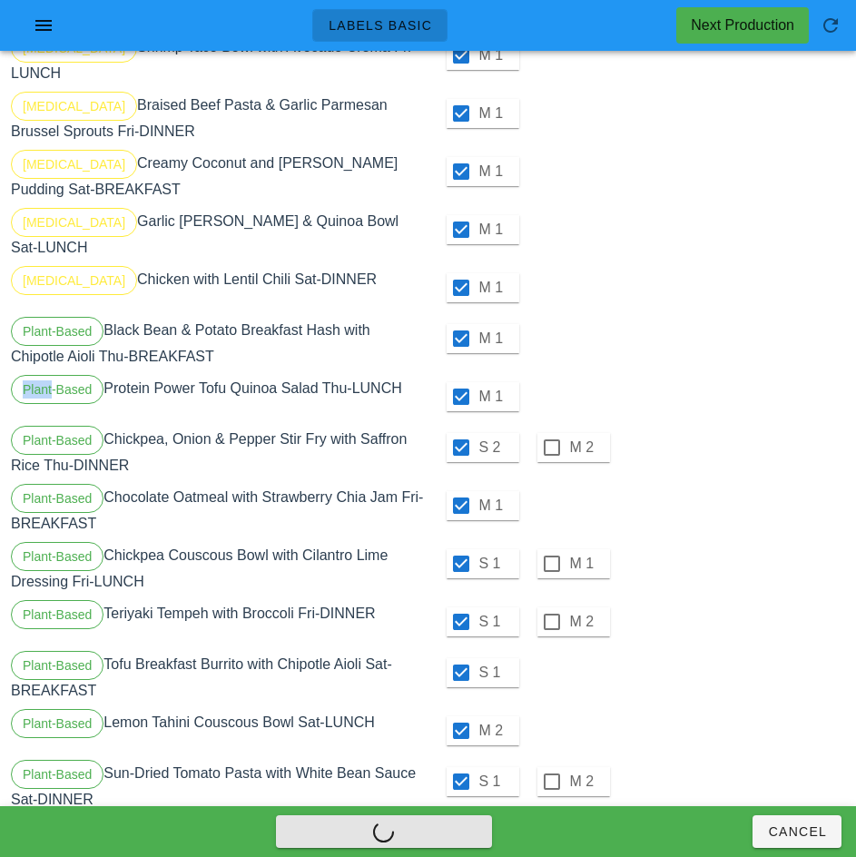
checkbox input "false"
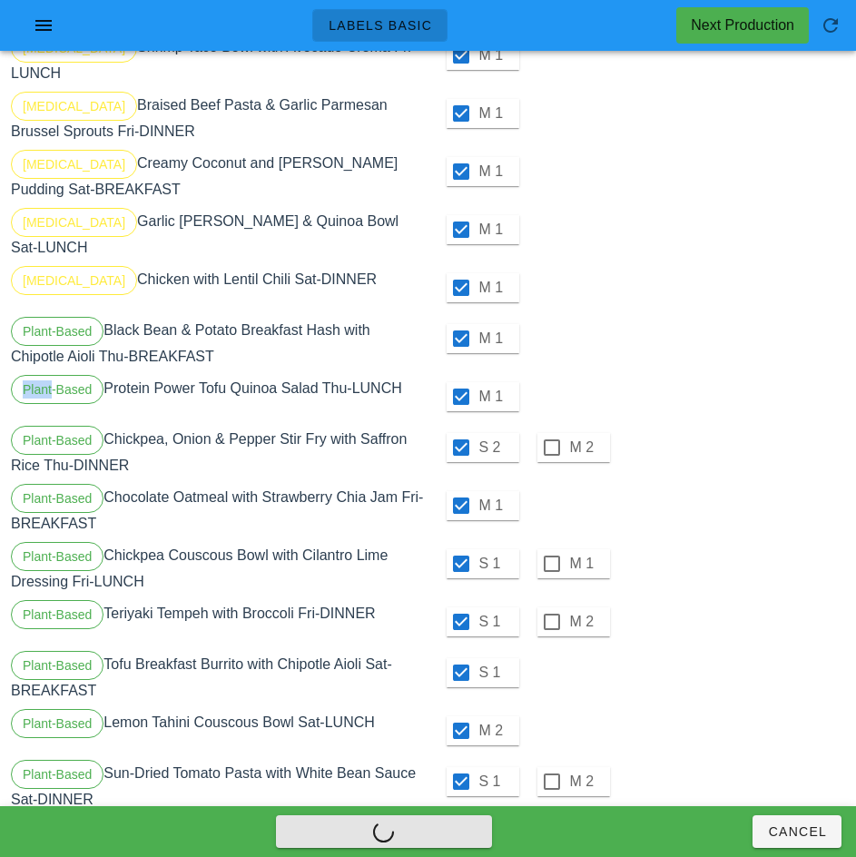
checkbox input "false"
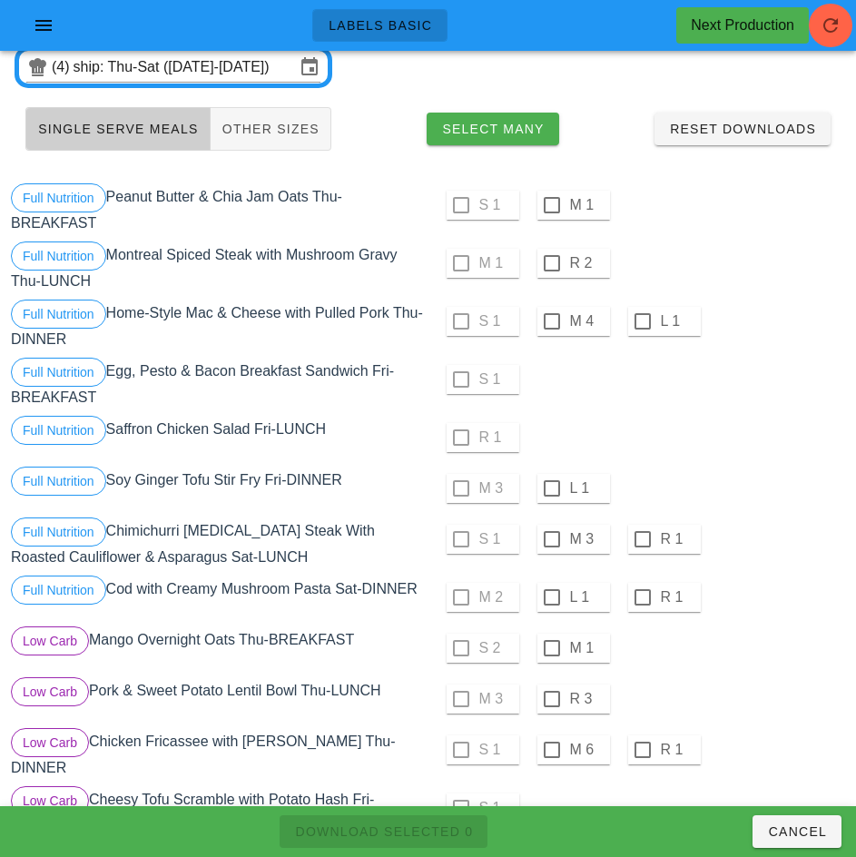
scroll to position [0, 0]
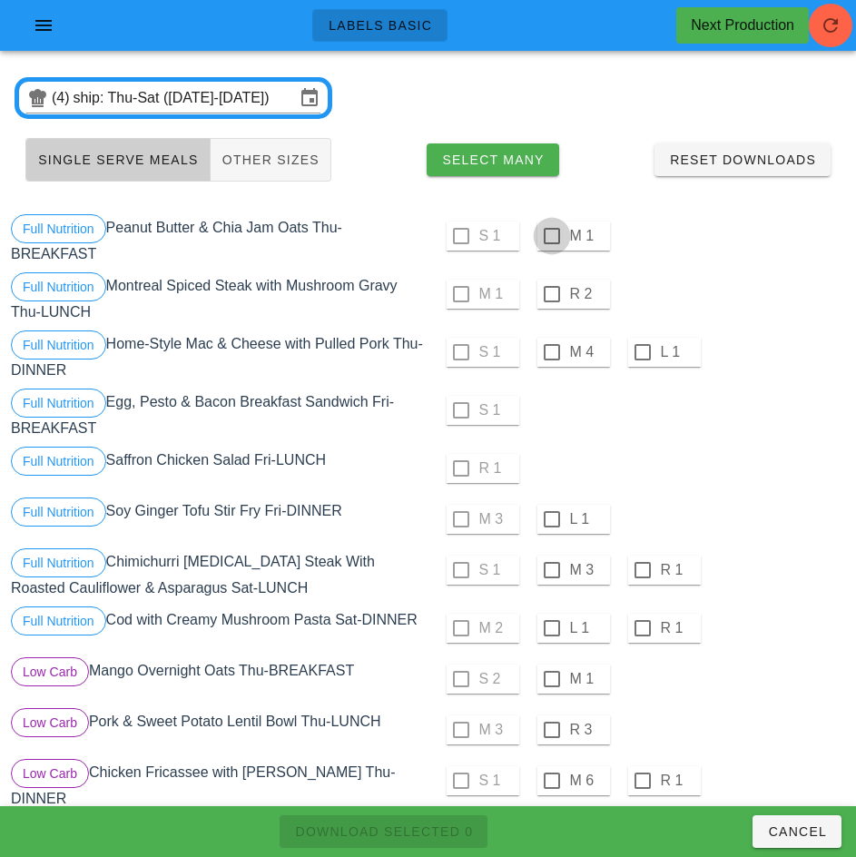
click at [551, 236] on div at bounding box center [551, 236] width 31 height 31
checkbox input "true"
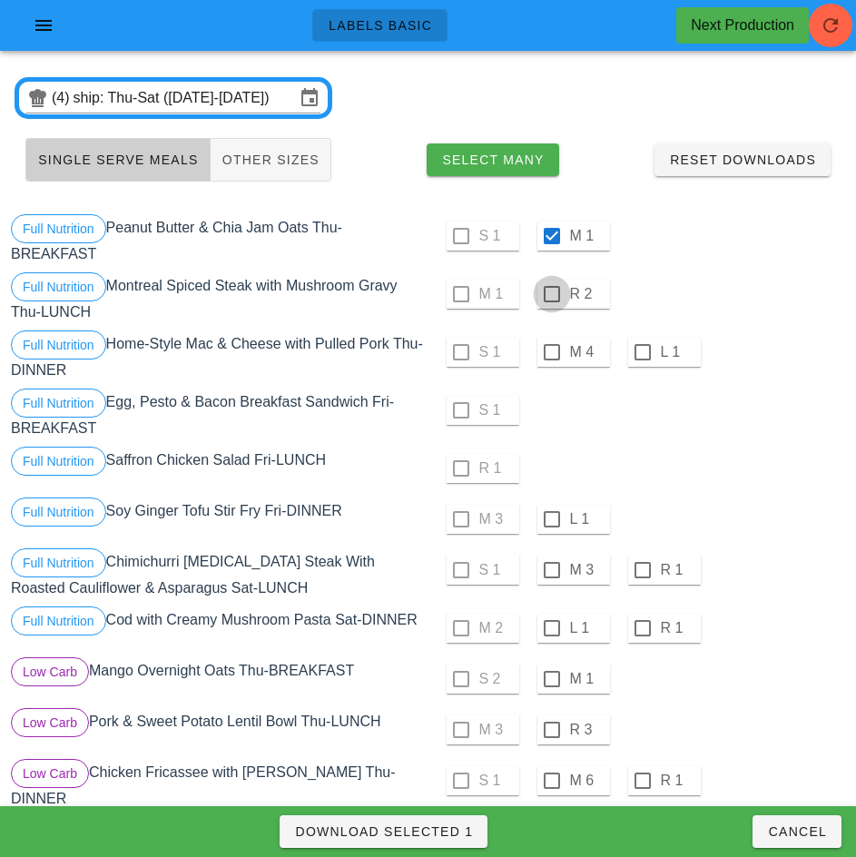
click at [550, 292] on div at bounding box center [551, 294] width 31 height 31
checkbox input "true"
click at [551, 352] on div at bounding box center [551, 352] width 31 height 31
checkbox input "true"
click at [551, 519] on div at bounding box center [551, 519] width 31 height 31
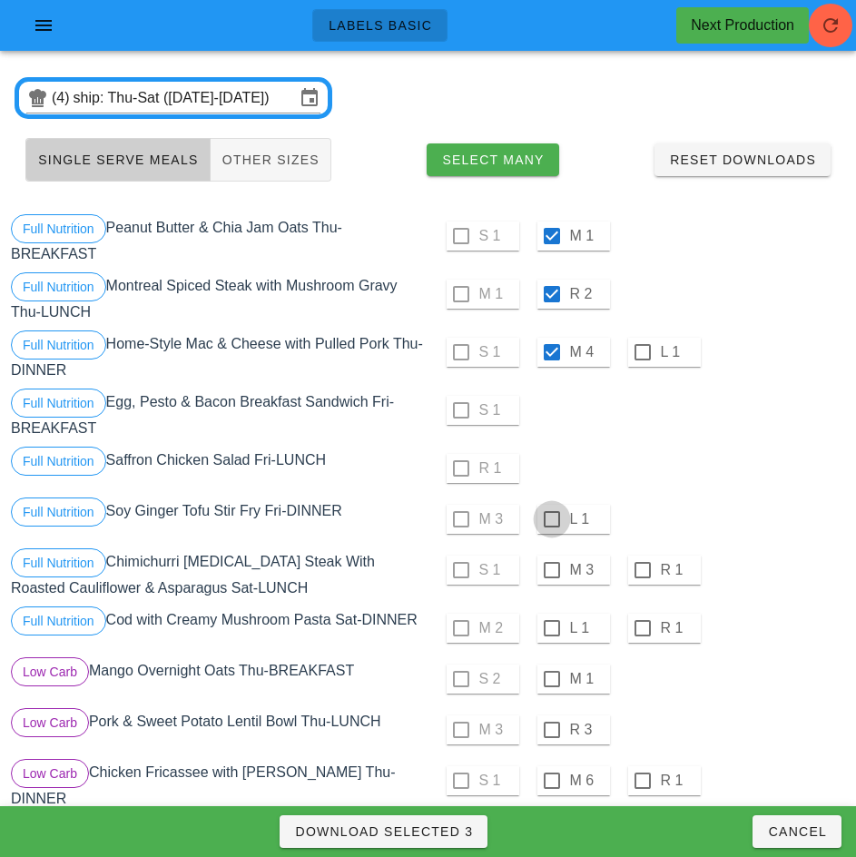
checkbox input "true"
click at [551, 570] on div at bounding box center [551, 569] width 31 height 31
checkbox input "true"
click at [551, 628] on div at bounding box center [551, 628] width 31 height 31
checkbox input "true"
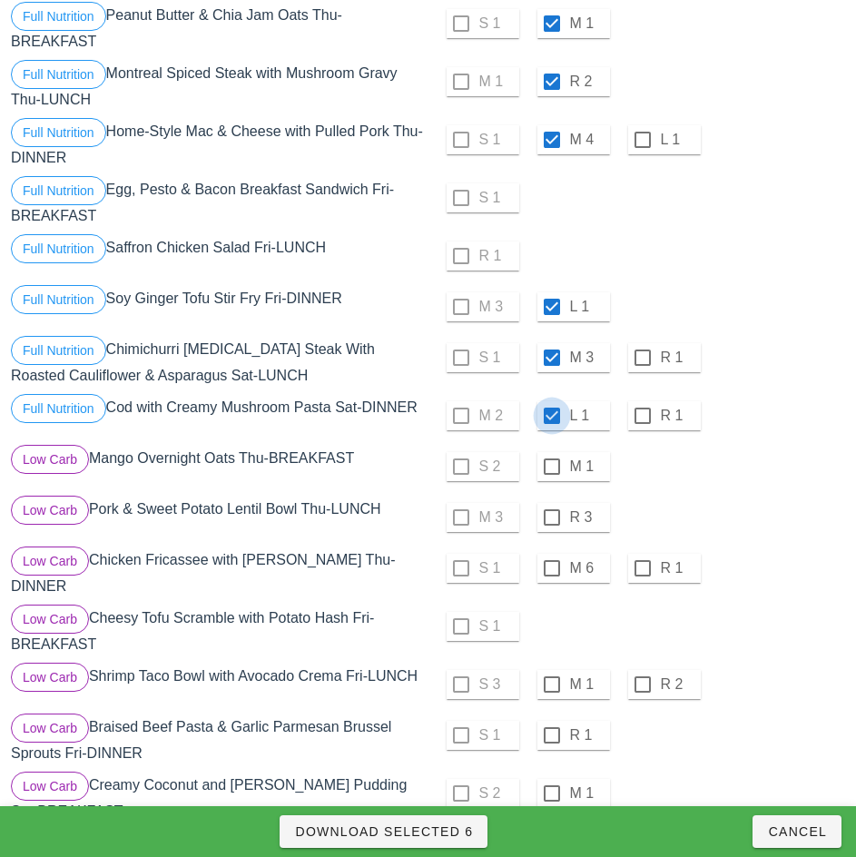
scroll to position [213, 0]
click at [551, 466] on div at bounding box center [551, 465] width 31 height 31
checkbox input "true"
click at [551, 516] on div at bounding box center [551, 516] width 31 height 31
checkbox input "true"
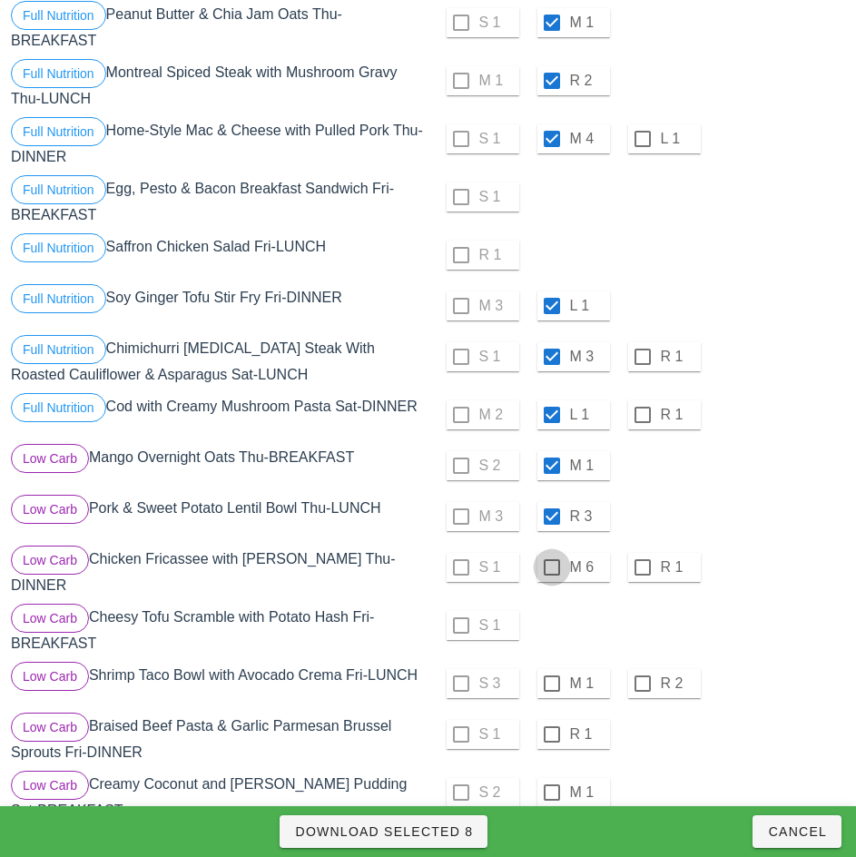
click at [551, 567] on div at bounding box center [551, 567] width 31 height 31
checkbox input "true"
click at [551, 676] on div at bounding box center [551, 683] width 31 height 31
checkbox input "true"
click at [551, 727] on div at bounding box center [551, 734] width 31 height 31
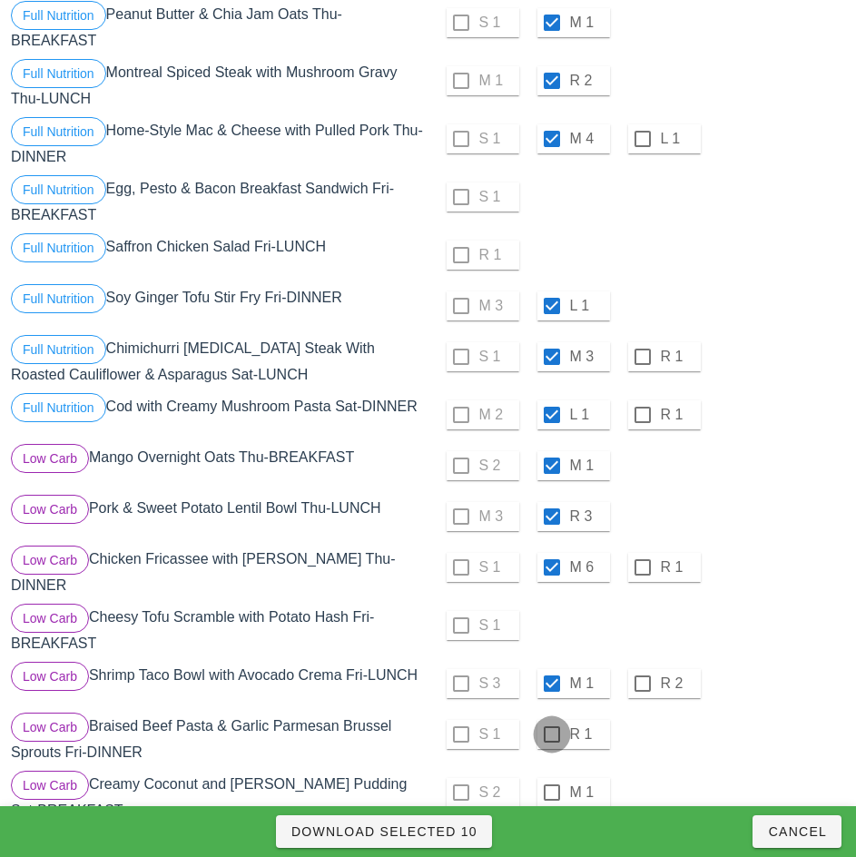
checkbox input "true"
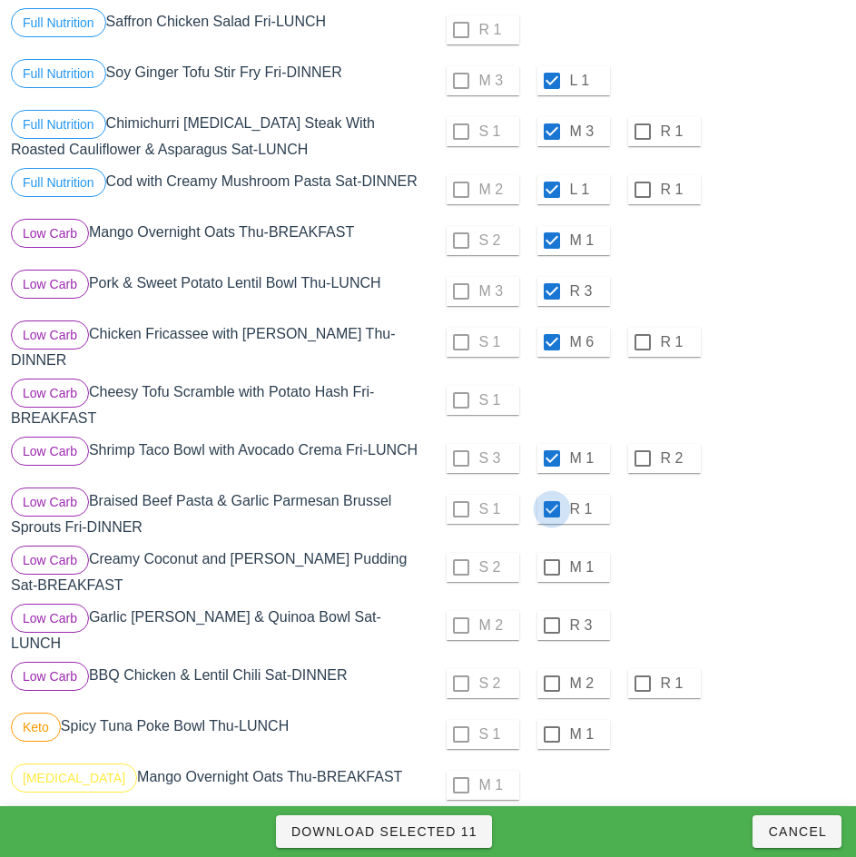
scroll to position [466, 0]
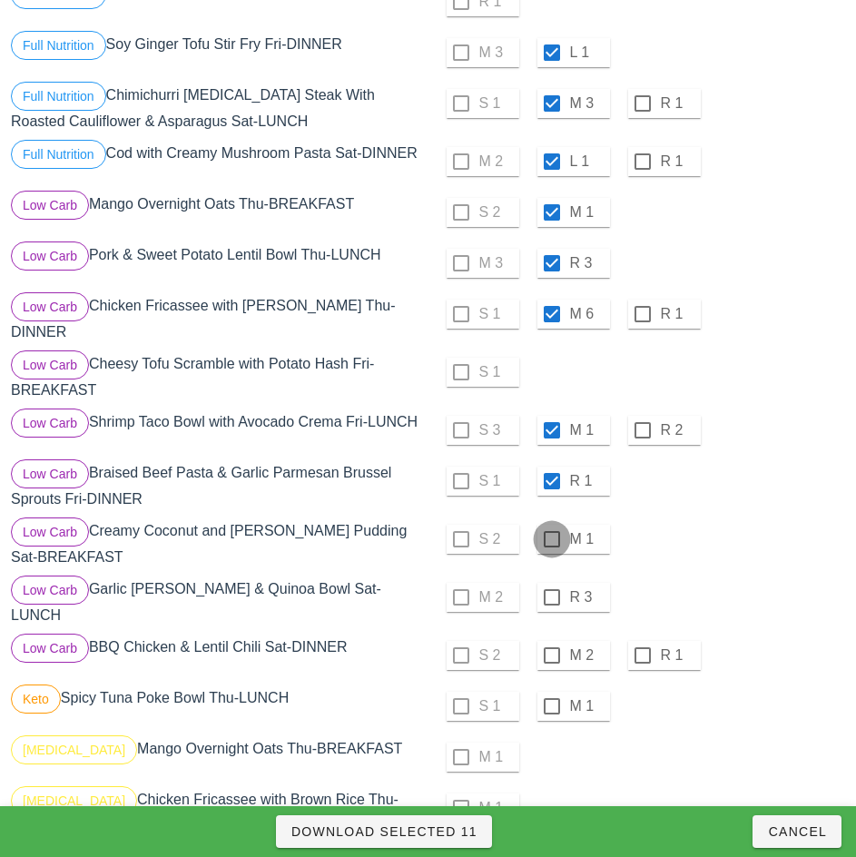
click at [552, 533] on div at bounding box center [551, 539] width 31 height 31
checkbox input "true"
click at [551, 590] on div at bounding box center [551, 597] width 31 height 31
checkbox input "true"
click at [551, 641] on div at bounding box center [551, 655] width 31 height 31
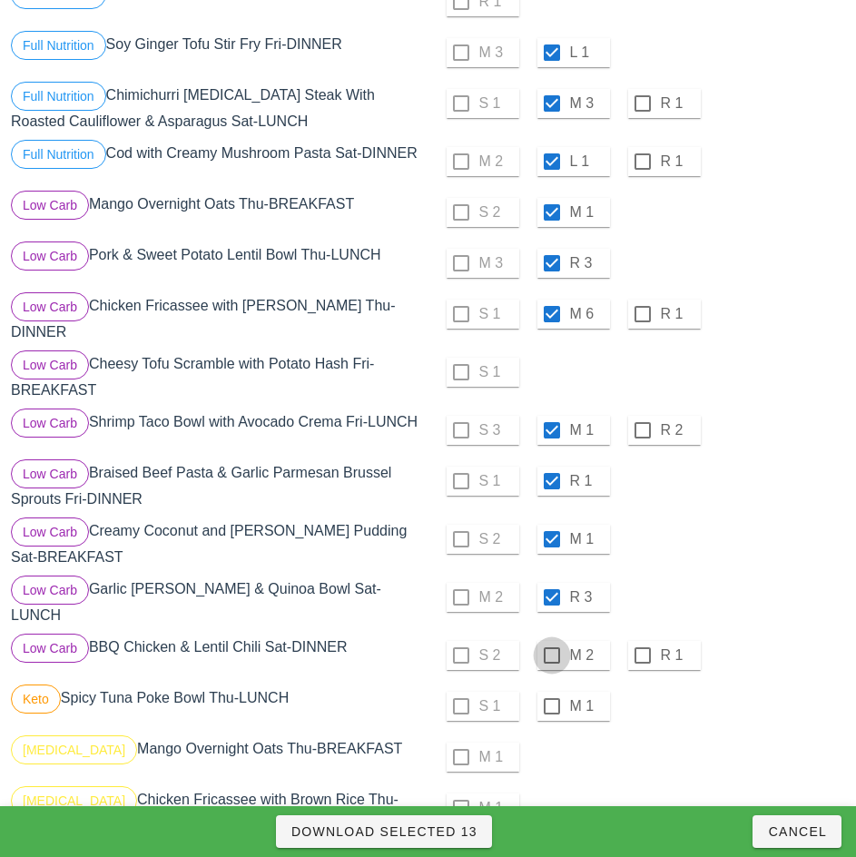
checkbox input "true"
click at [551, 694] on div at bounding box center [551, 706] width 31 height 31
checkbox input "true"
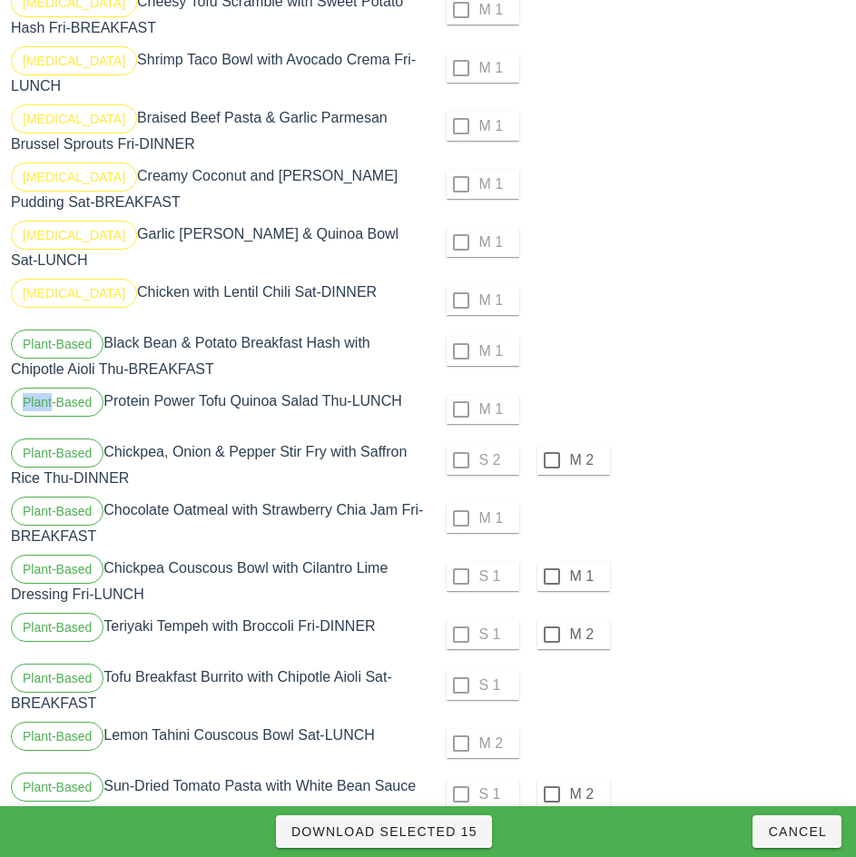
scroll to position [1336, 0]
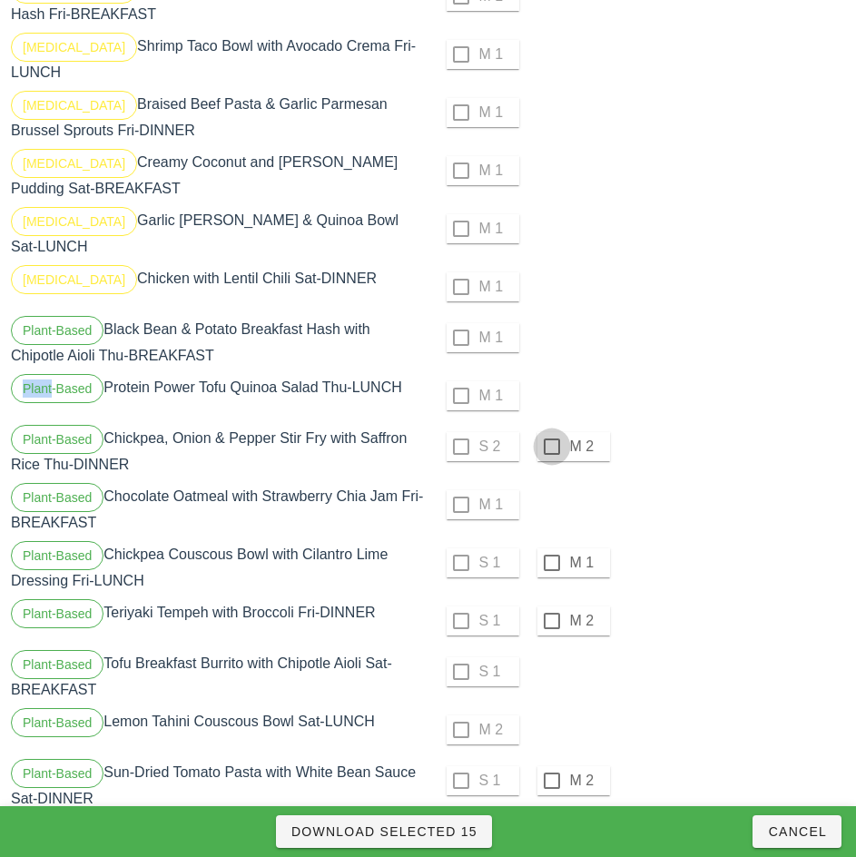
click at [551, 431] on div at bounding box center [551, 446] width 31 height 31
checkbox input "true"
click at [551, 547] on div at bounding box center [551, 562] width 31 height 31
checkbox input "true"
click at [551, 605] on div at bounding box center [551, 620] width 31 height 31
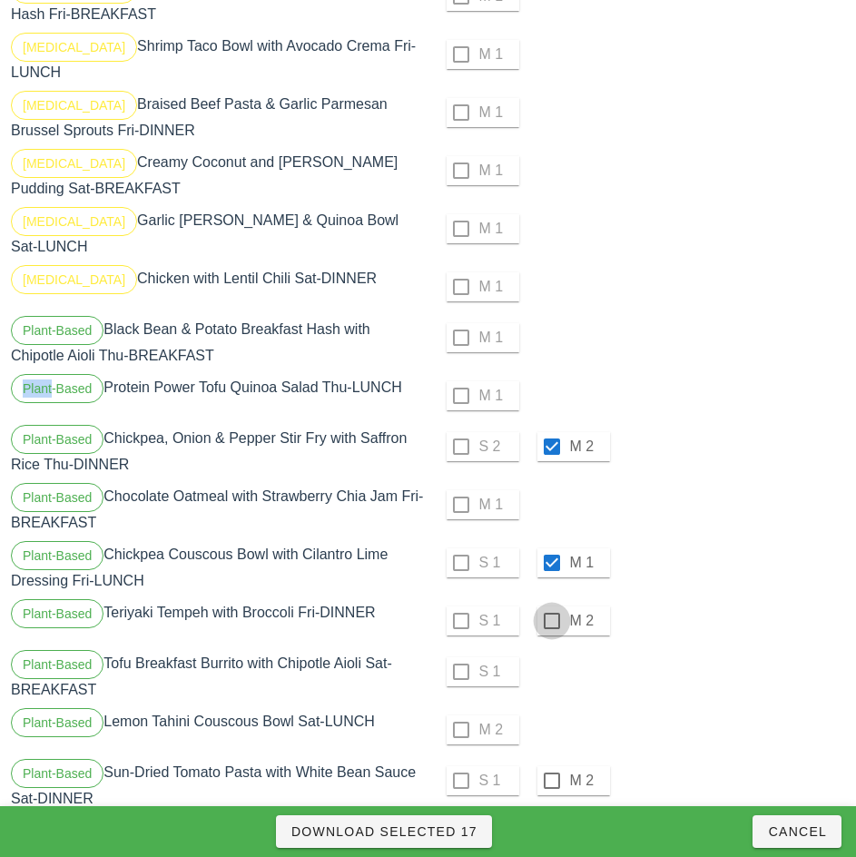
checkbox input "true"
click at [551, 765] on div at bounding box center [551, 780] width 31 height 31
checkbox input "true"
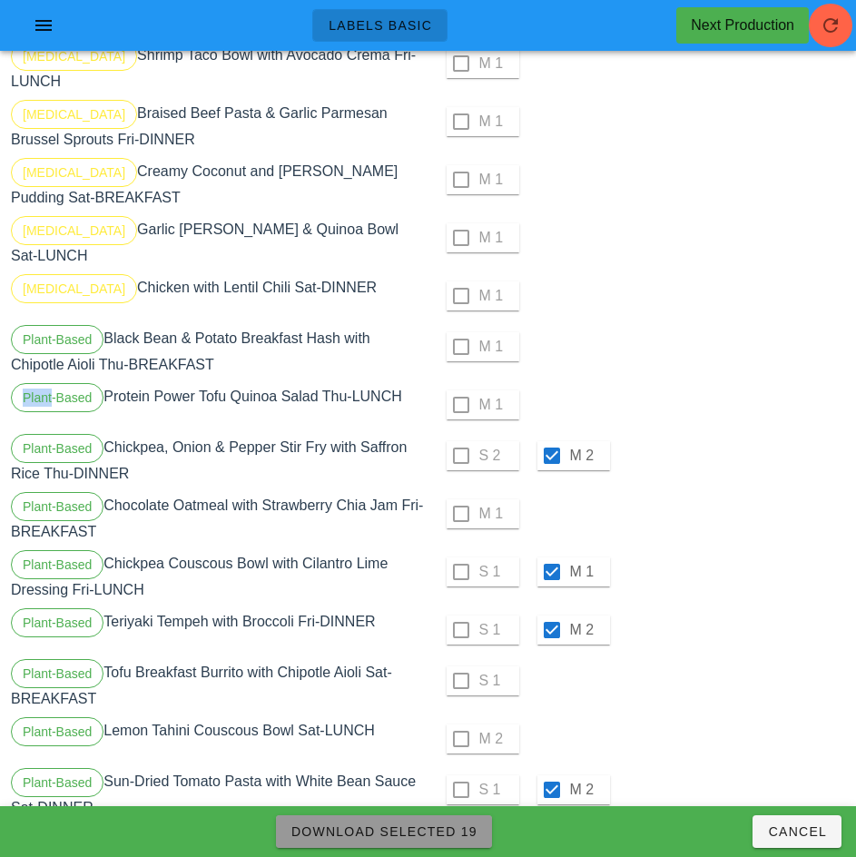
click at [456, 825] on span "Download Selected 19" at bounding box center [383, 831] width 187 height 15
checkbox input "false"
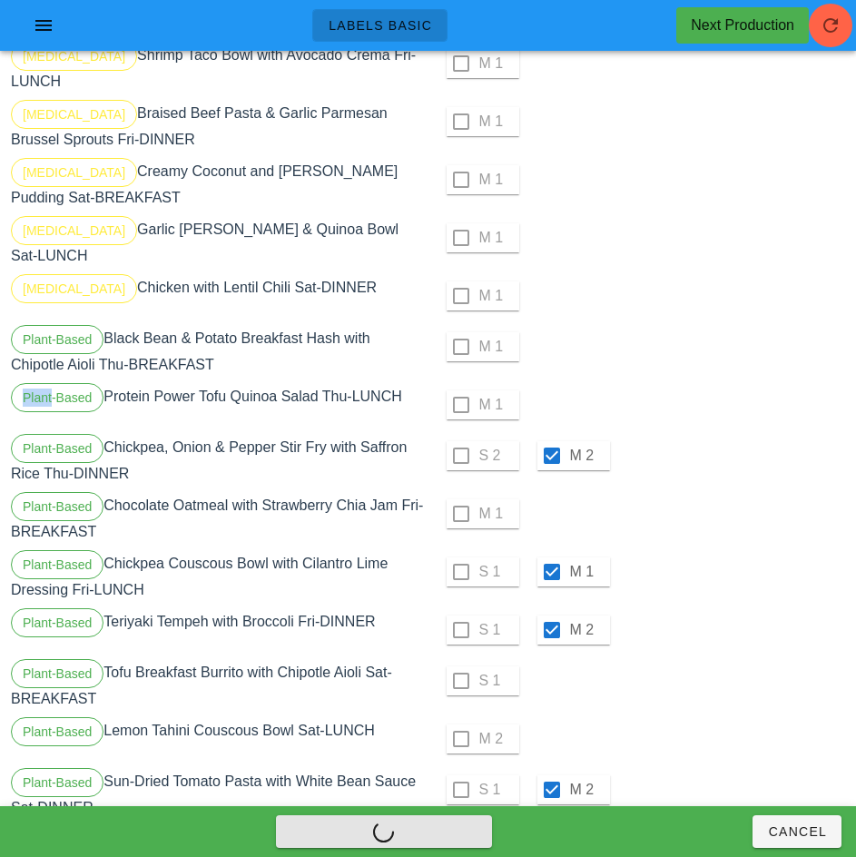
checkbox input "false"
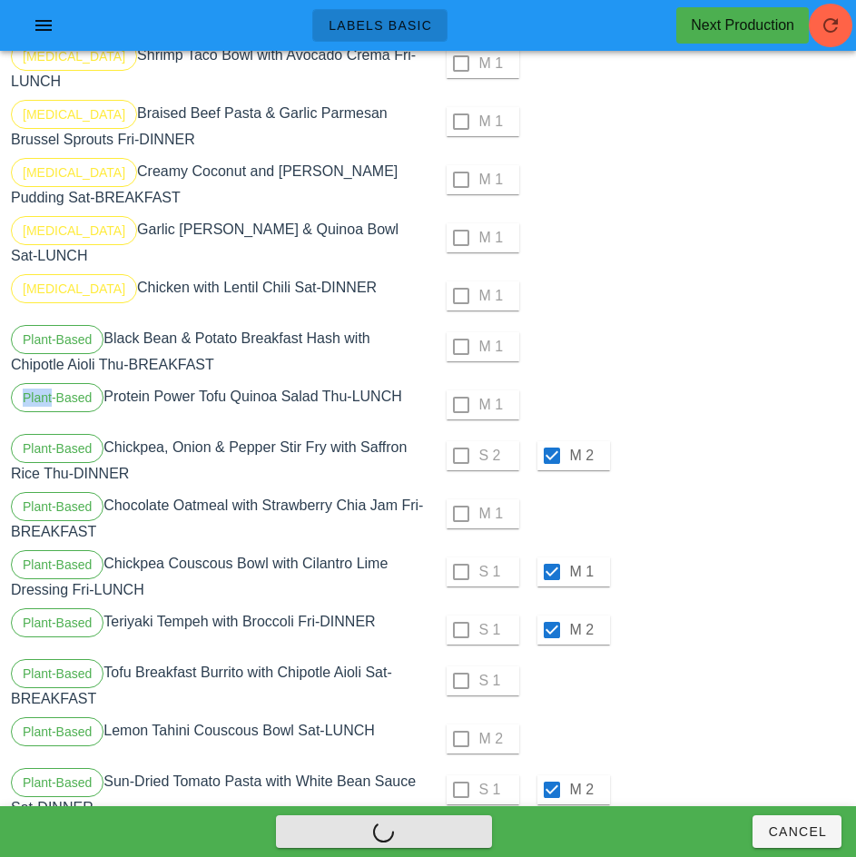
checkbox input "false"
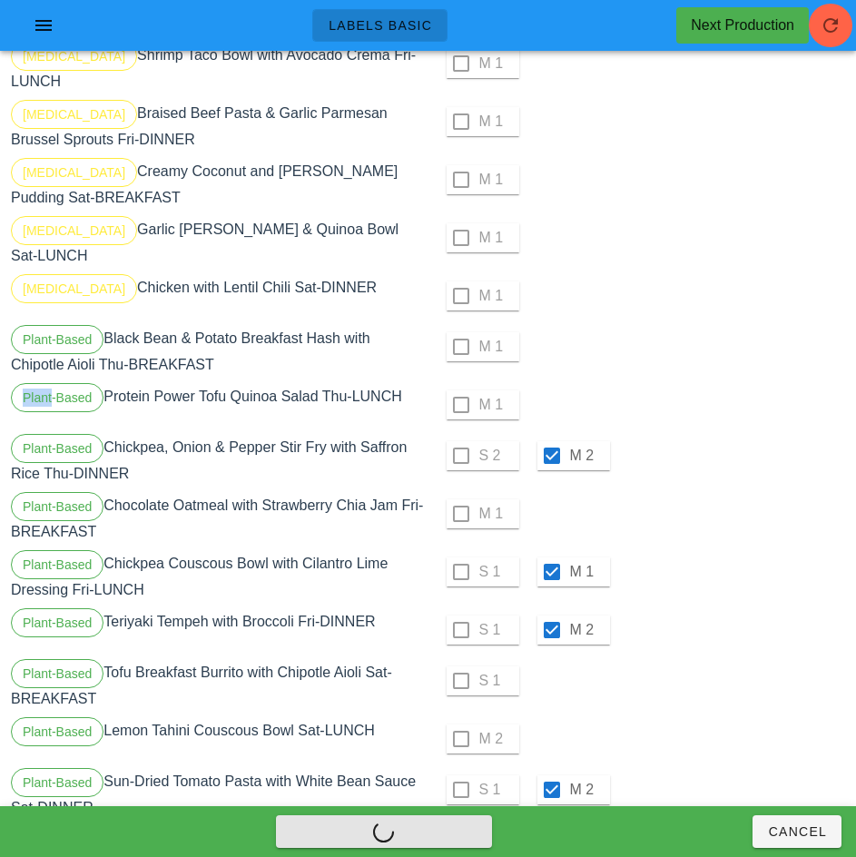
checkbox input "false"
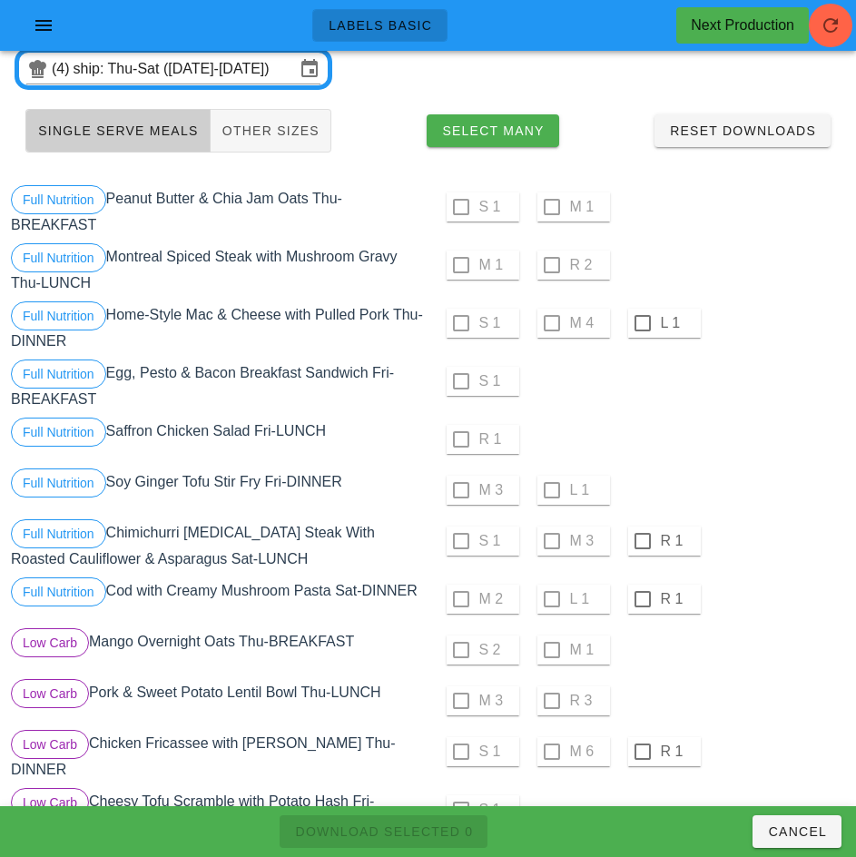
scroll to position [0, 0]
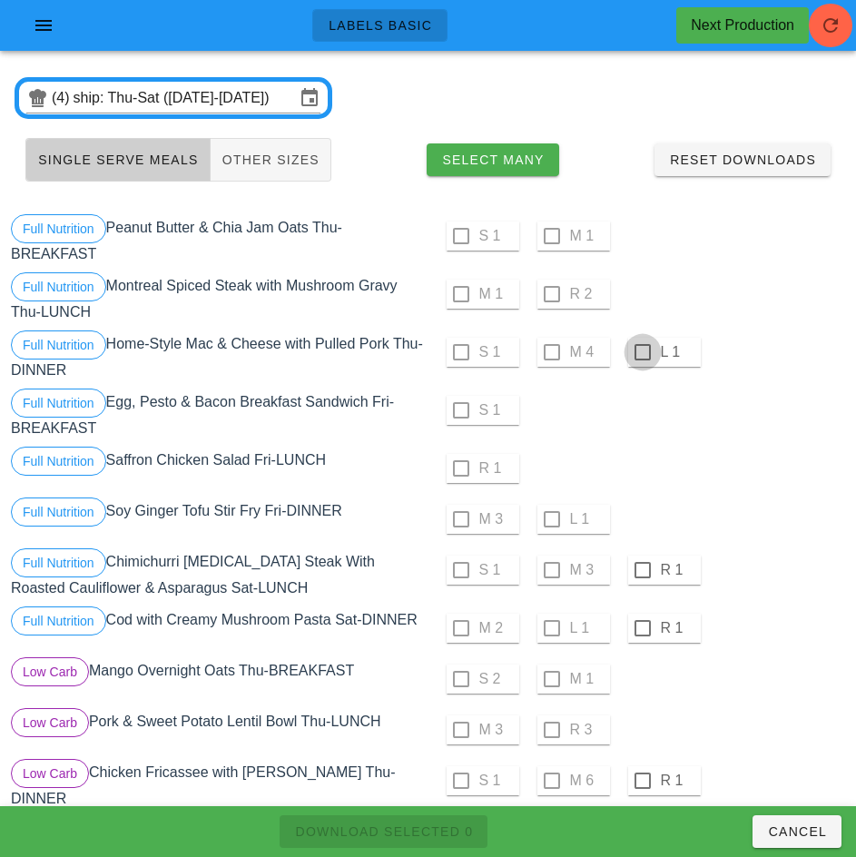
click at [646, 338] on div at bounding box center [642, 352] width 31 height 31
checkbox input "true"
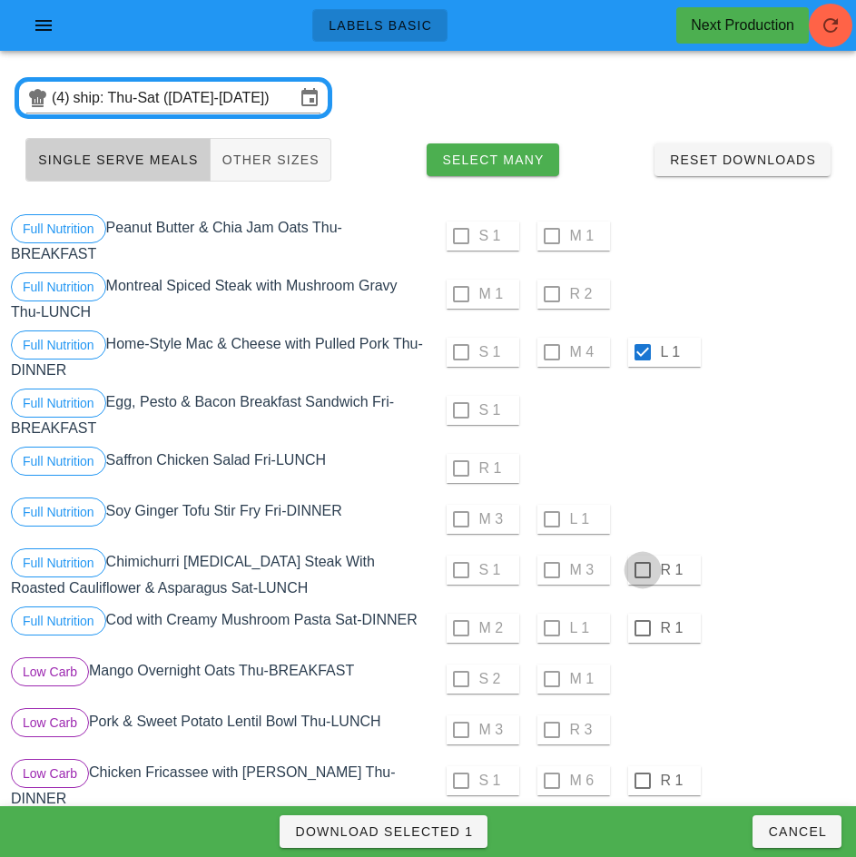
click at [642, 570] on div at bounding box center [642, 569] width 31 height 31
checkbox input "true"
click at [642, 628] on div at bounding box center [642, 628] width 31 height 31
checkbox input "true"
click at [643, 780] on div at bounding box center [642, 780] width 31 height 31
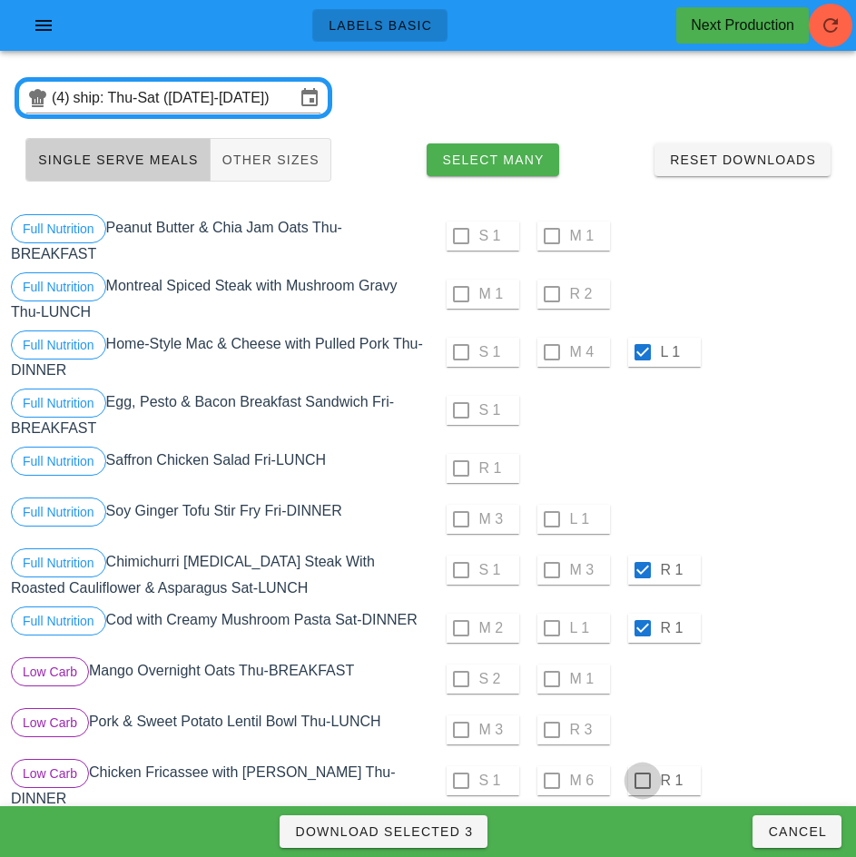
checkbox input "true"
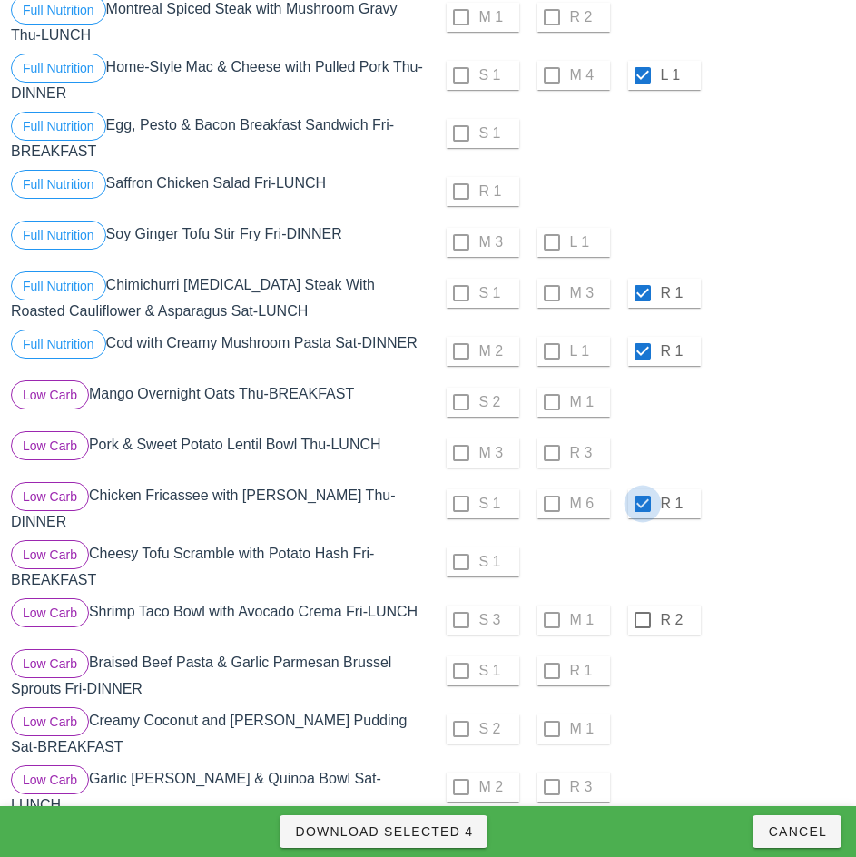
scroll to position [278, 0]
click at [642, 611] on div at bounding box center [642, 618] width 31 height 31
checkbox input "true"
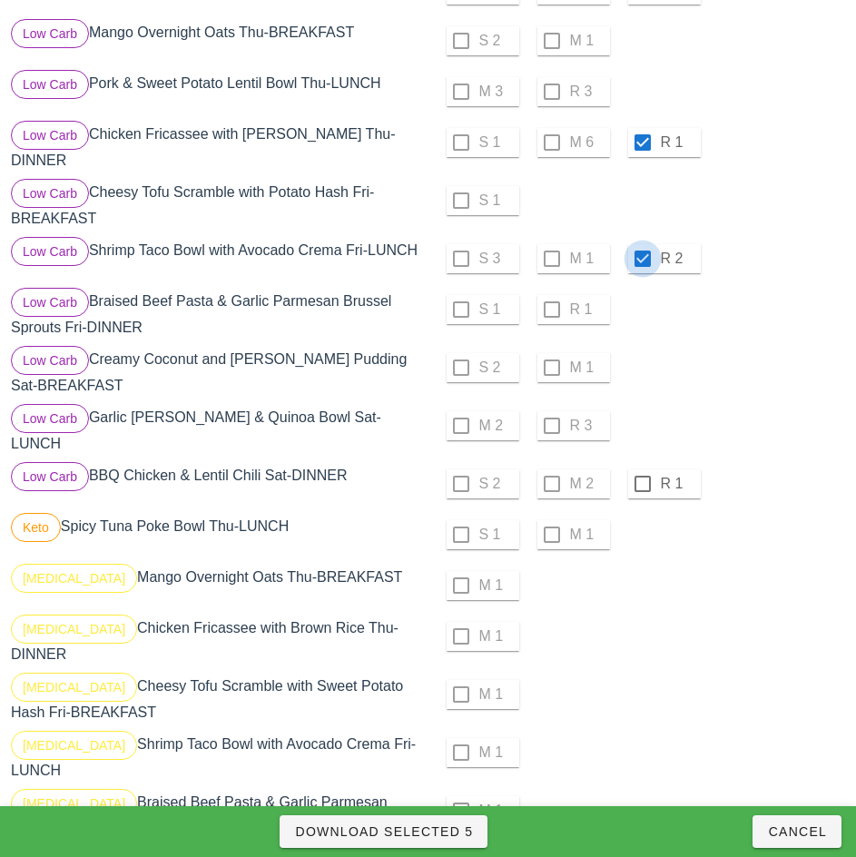
scroll to position [648, 0]
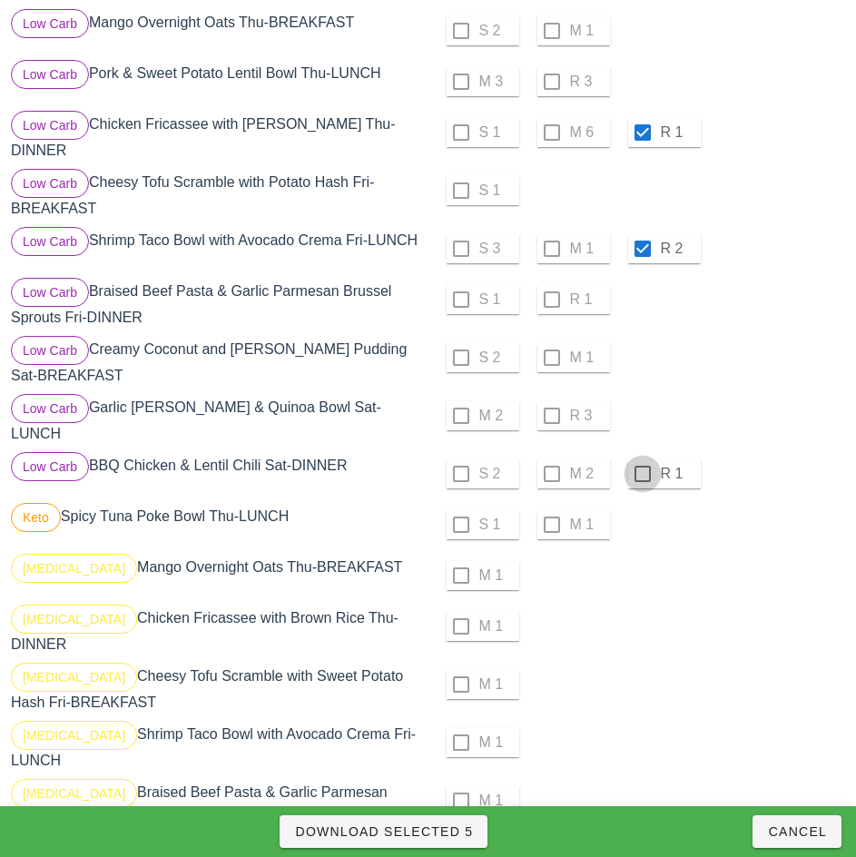
click at [642, 462] on div at bounding box center [642, 473] width 31 height 31
checkbox input "true"
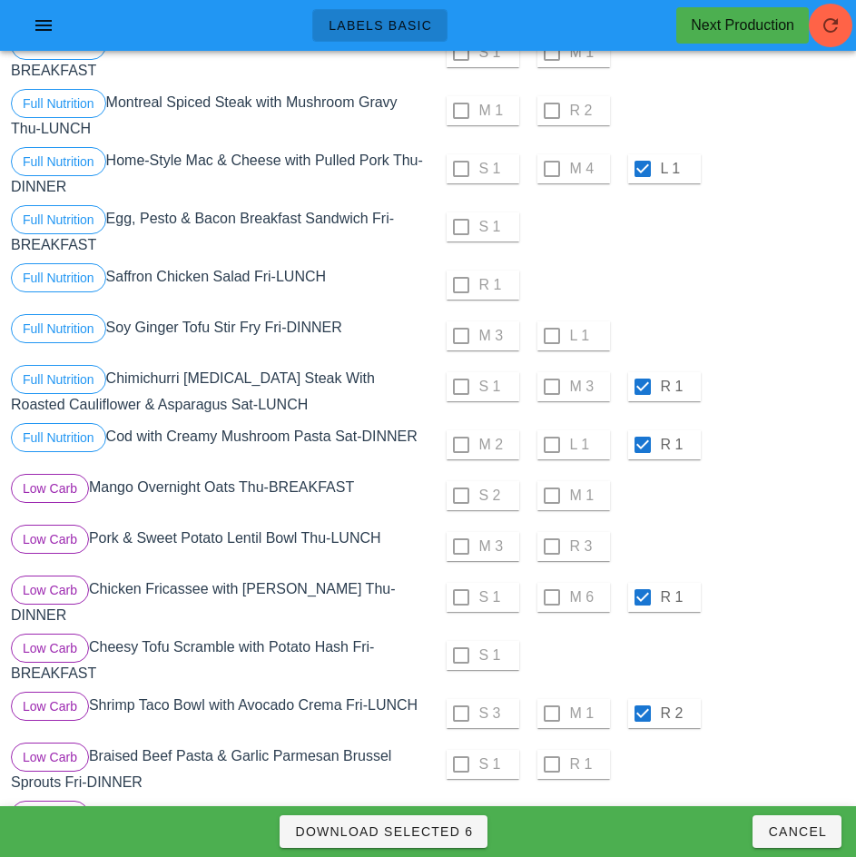
scroll to position [181, 0]
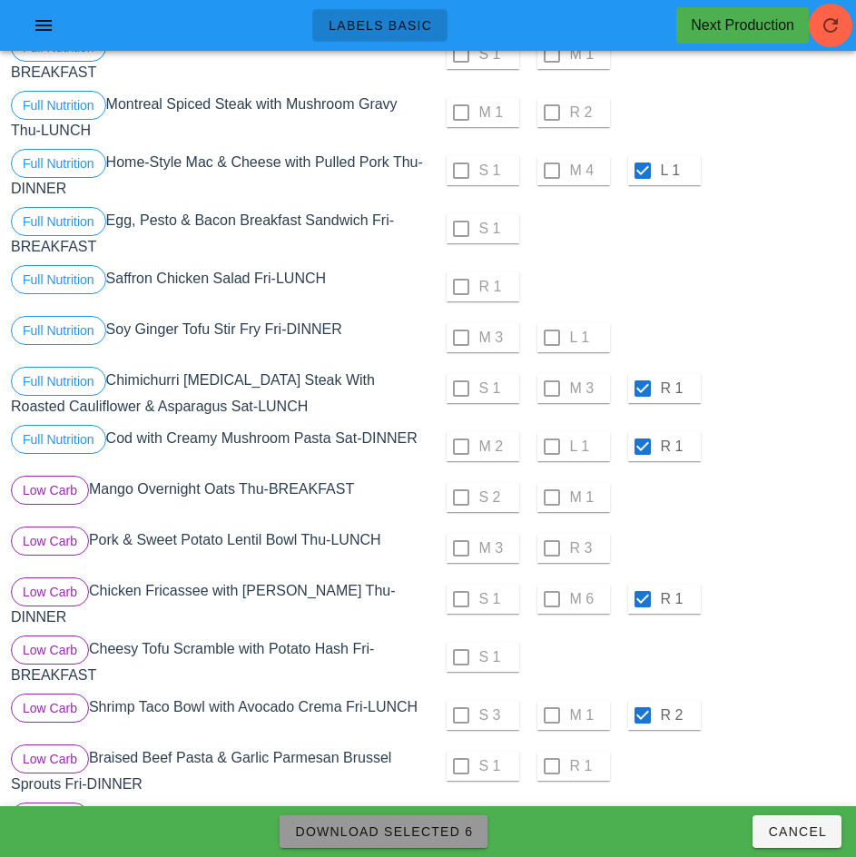
click at [466, 825] on span "Download Selected 6" at bounding box center [383, 831] width 179 height 15
checkbox input "false"
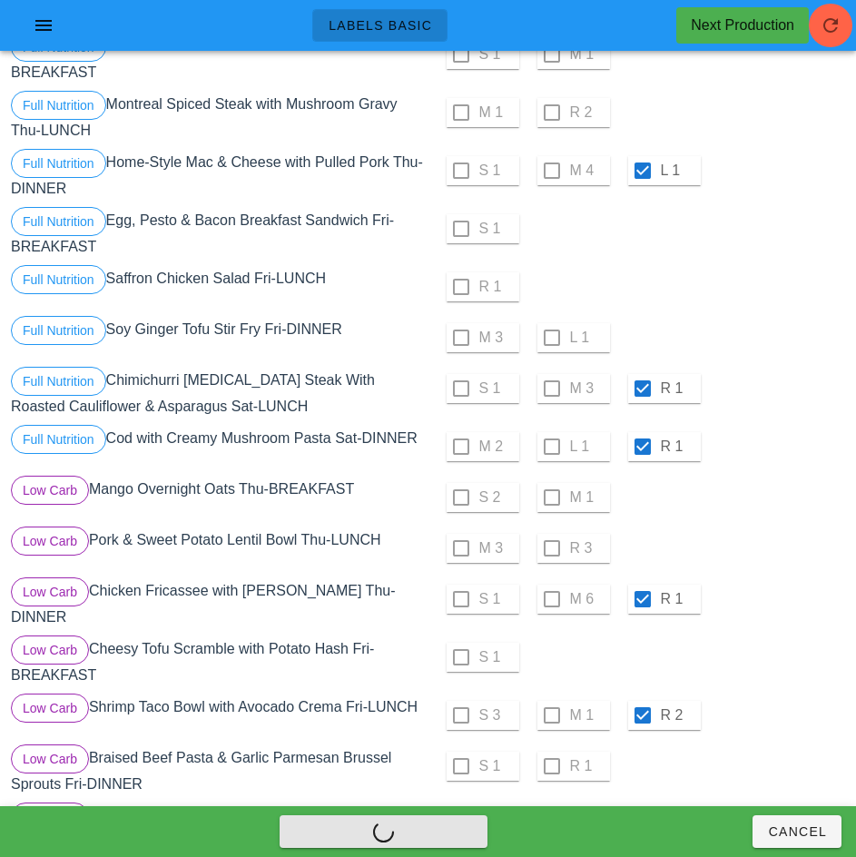
checkbox input "false"
